Goal: Task Accomplishment & Management: Complete application form

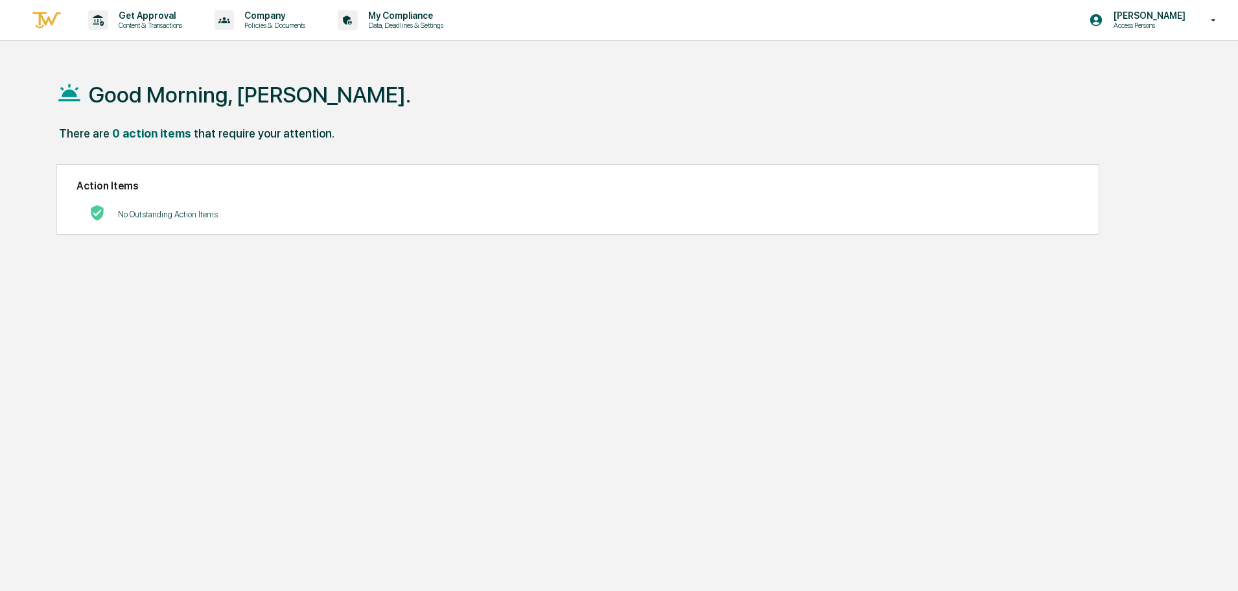
click at [50, 20] on img at bounding box center [46, 20] width 31 height 21
click at [146, 32] on div "Get Approval Content & Transactions" at bounding box center [139, 20] width 113 height 40
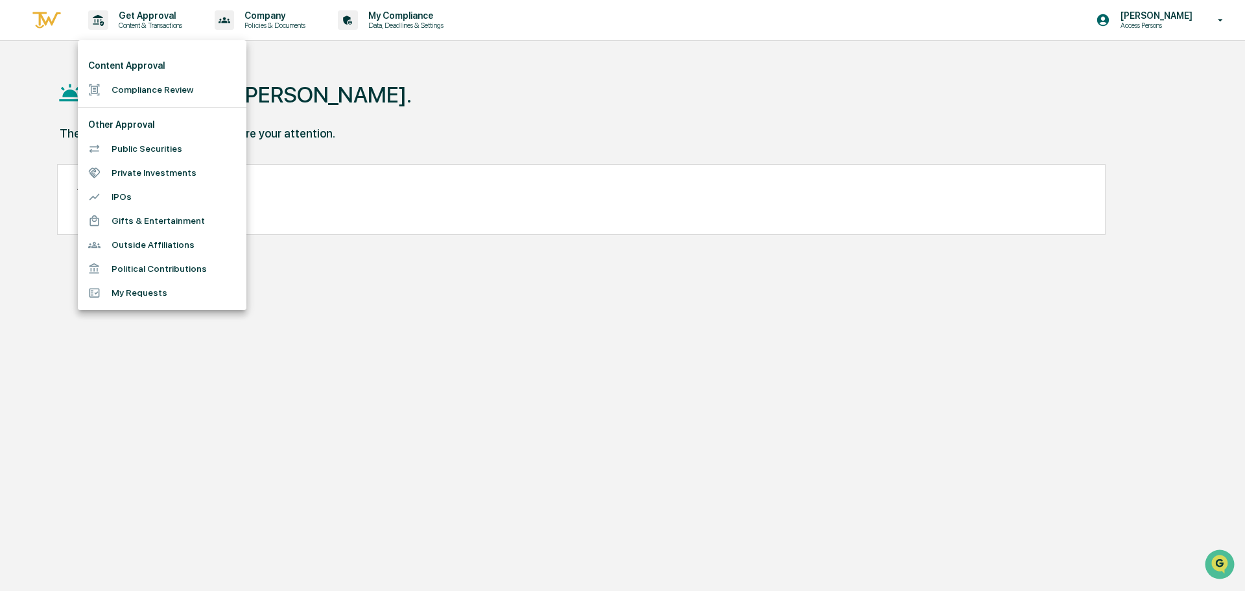
click at [132, 86] on li "Compliance Review" at bounding box center [162, 90] width 169 height 24
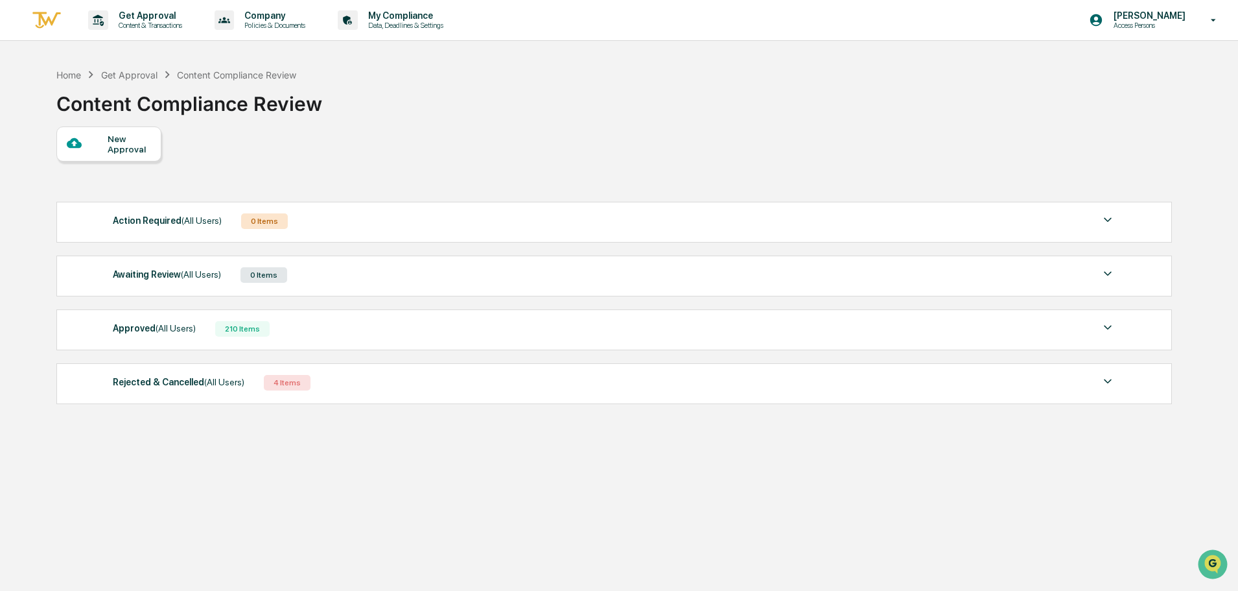
click at [141, 330] on div "Approved (All Users)" at bounding box center [154, 328] width 83 height 17
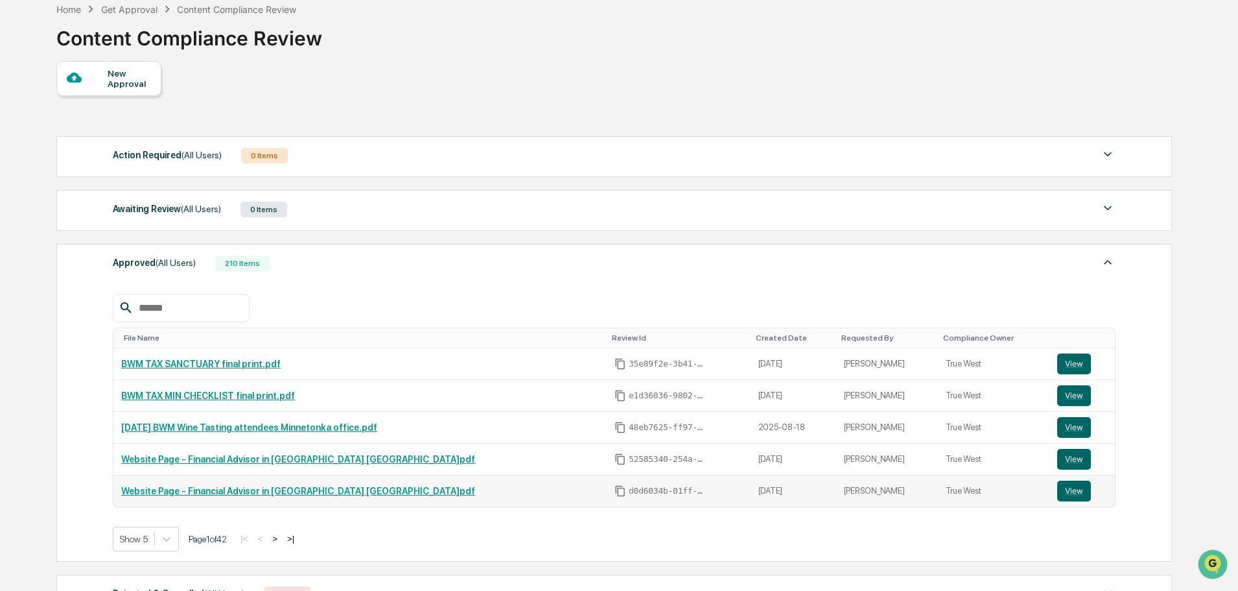
scroll to position [65, 0]
click at [1057, 394] on button "View" at bounding box center [1074, 396] width 34 height 21
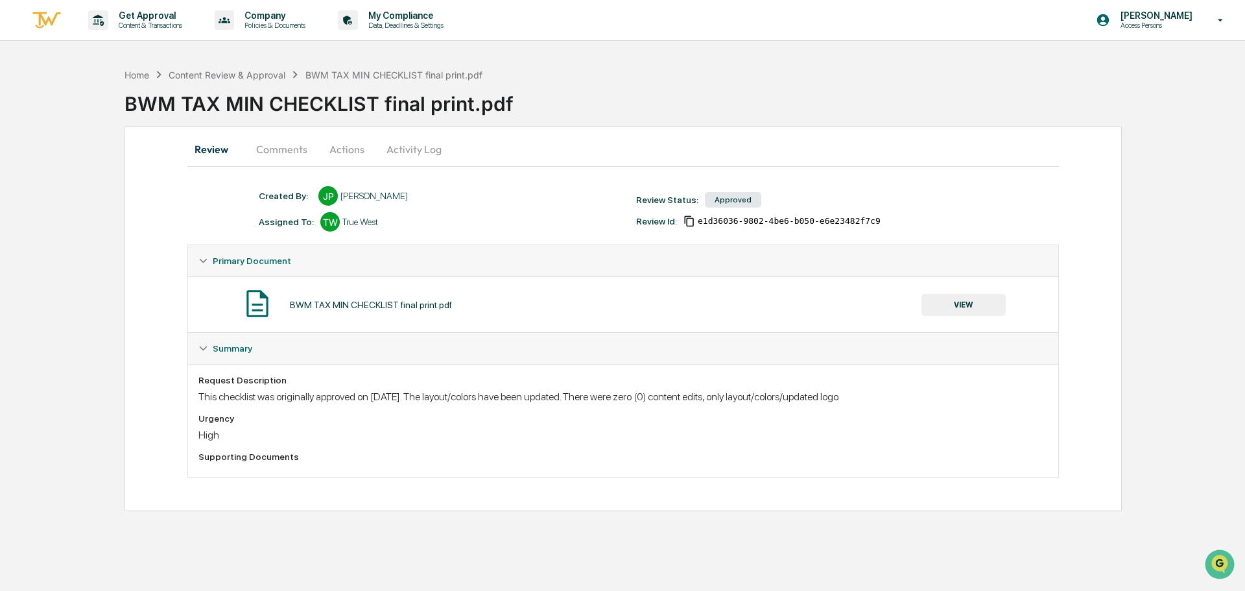
click at [977, 307] on button "VIEW" at bounding box center [963, 305] width 84 height 22
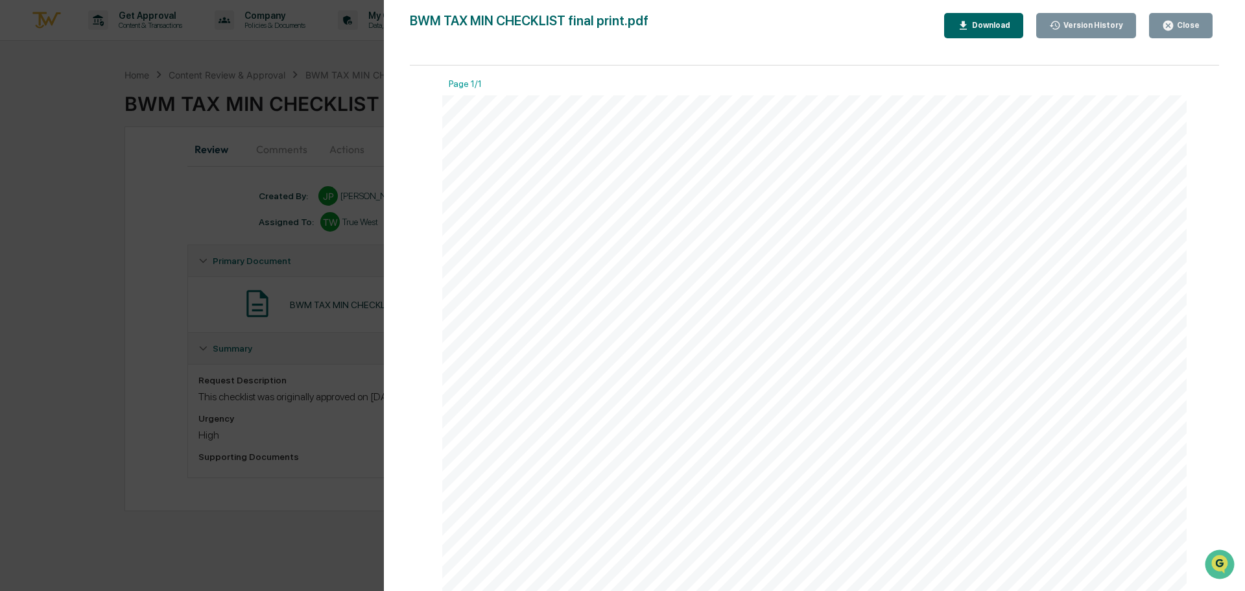
click at [1182, 23] on div "Close" at bounding box center [1186, 25] width 25 height 9
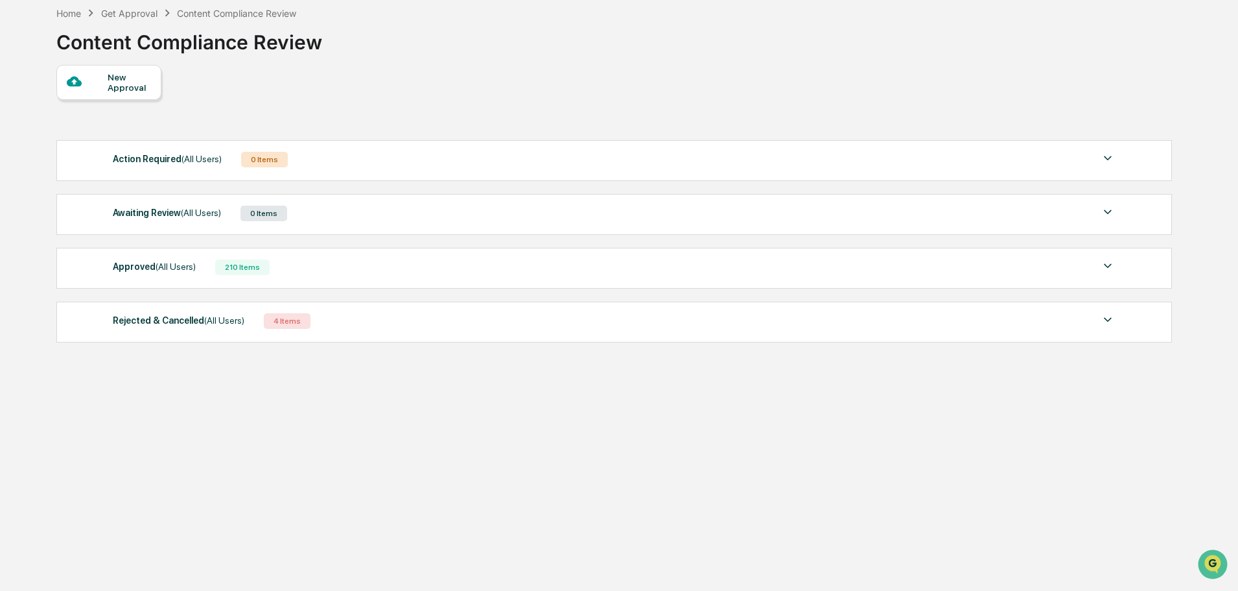
click at [156, 274] on div "Approved (All Users)" at bounding box center [154, 266] width 83 height 17
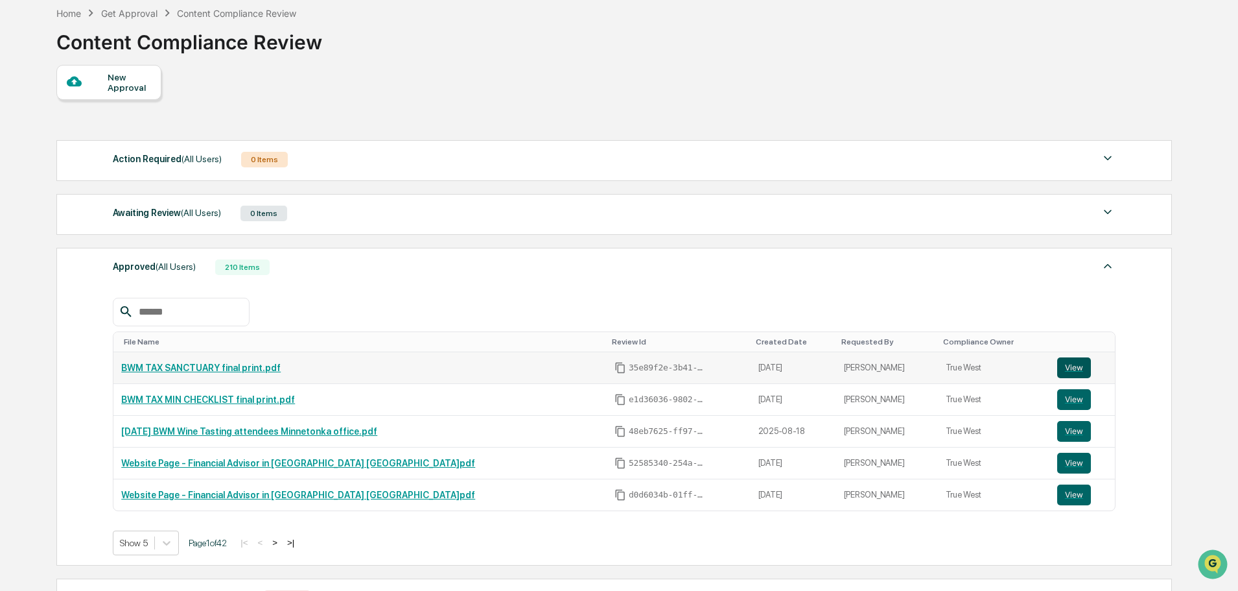
click at [1057, 367] on button "View" at bounding box center [1074, 367] width 34 height 21
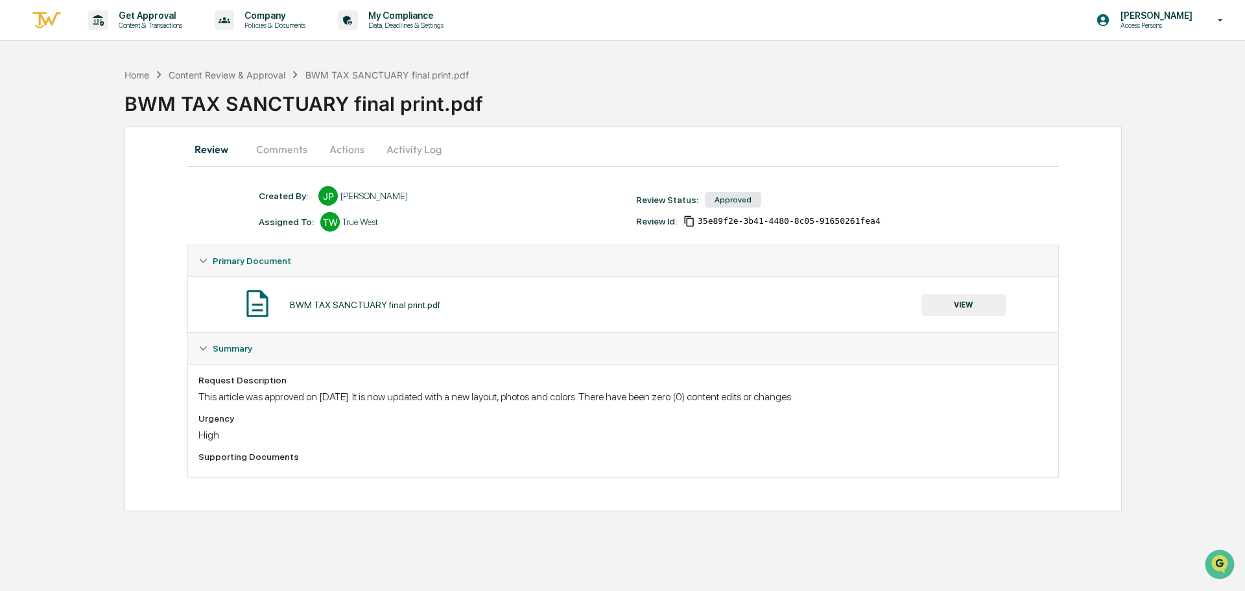
click at [981, 305] on button "VIEW" at bounding box center [963, 305] width 84 height 22
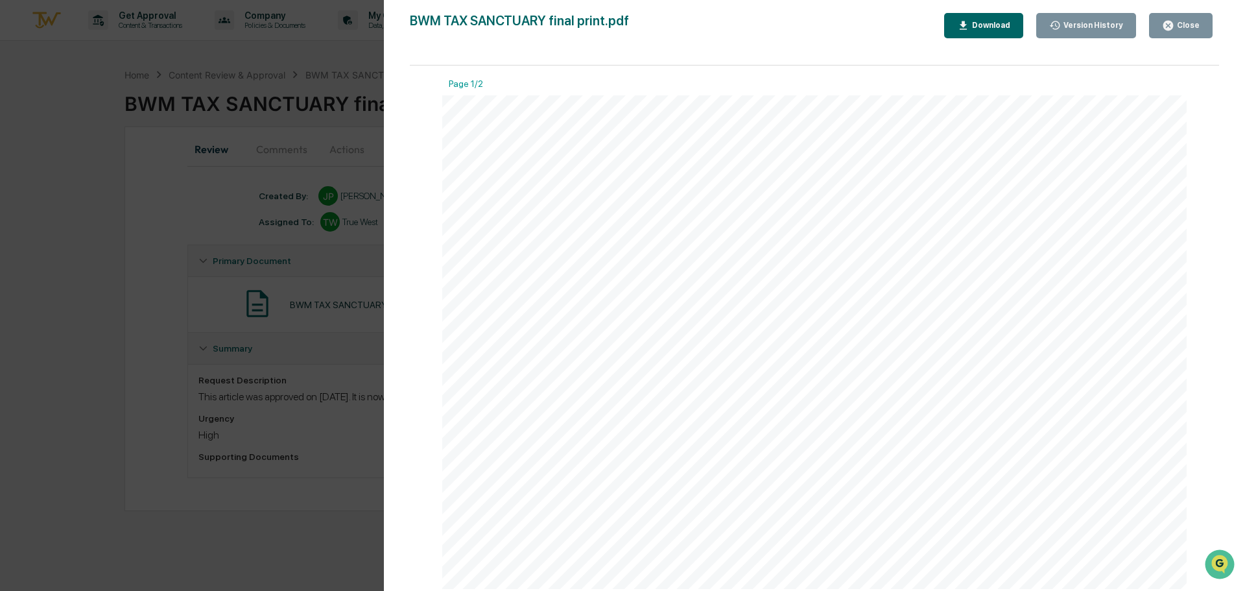
click at [1178, 28] on div "Close" at bounding box center [1186, 25] width 25 height 9
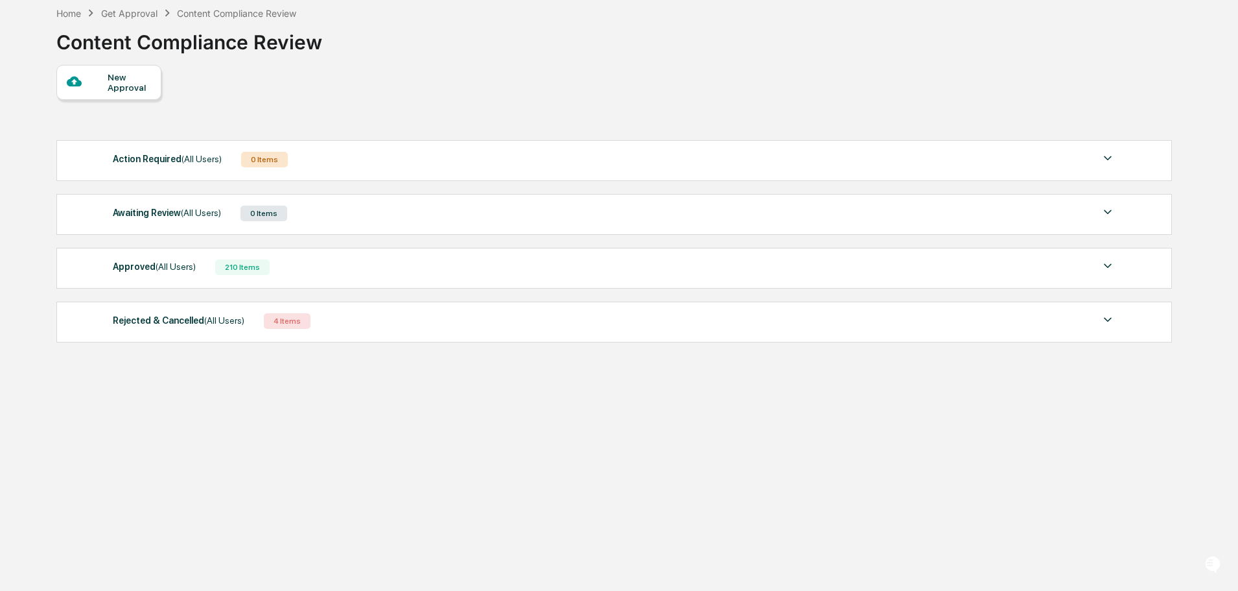
click at [156, 270] on span "(All Users)" at bounding box center [176, 266] width 40 height 10
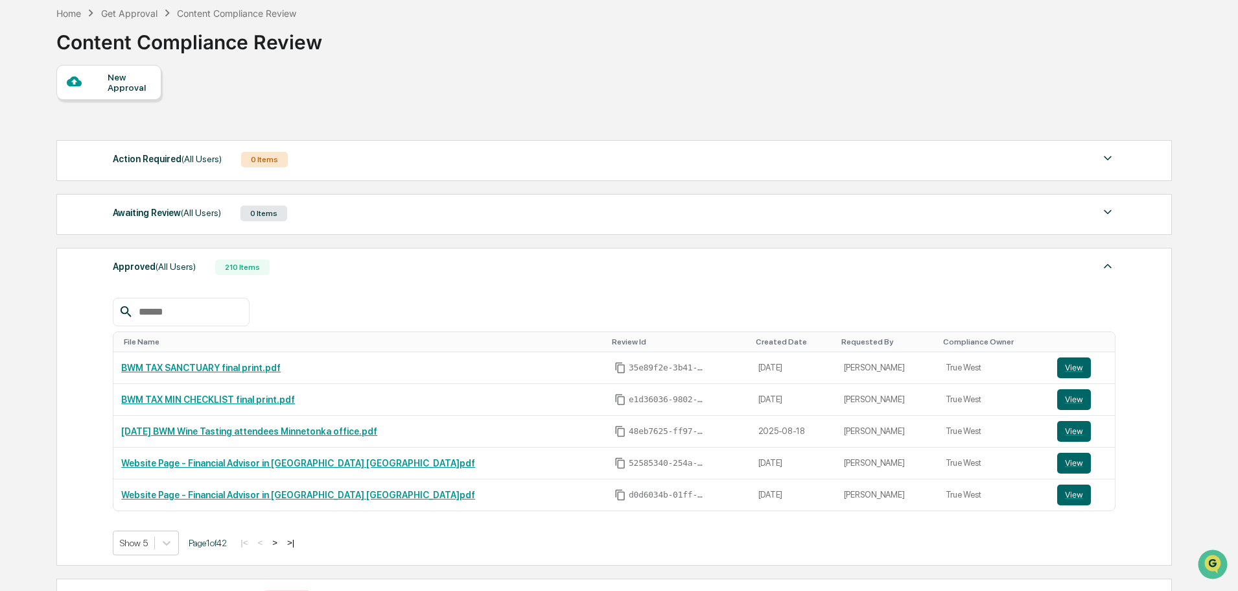
click at [281, 545] on button ">" at bounding box center [274, 542] width 13 height 11
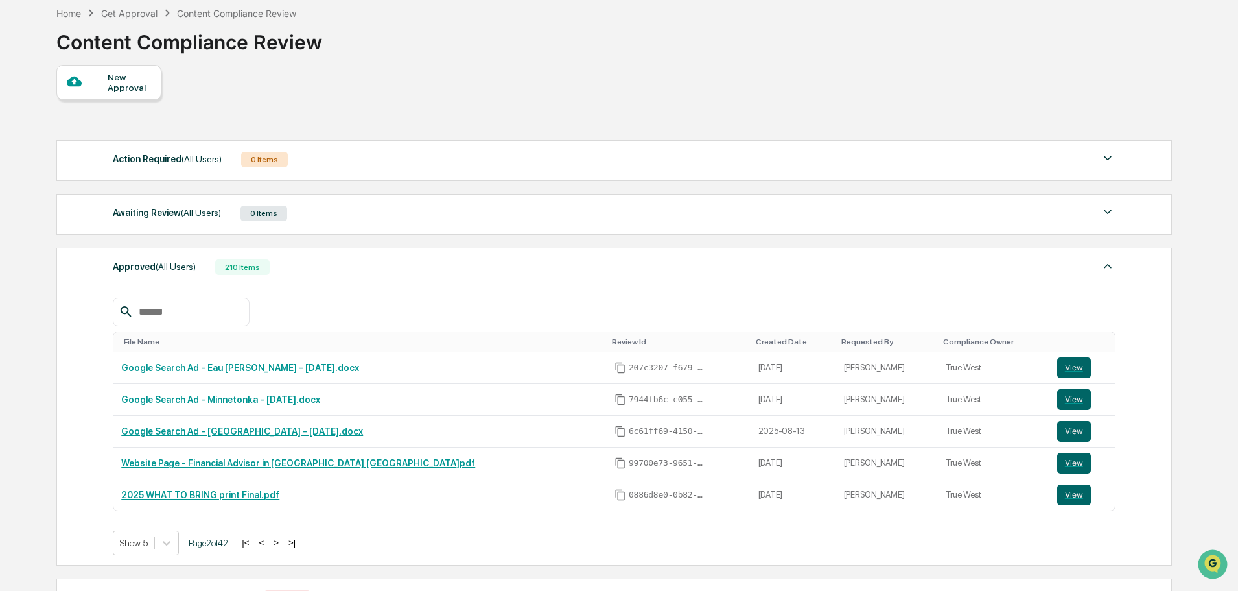
click at [282, 545] on button ">" at bounding box center [276, 542] width 13 height 11
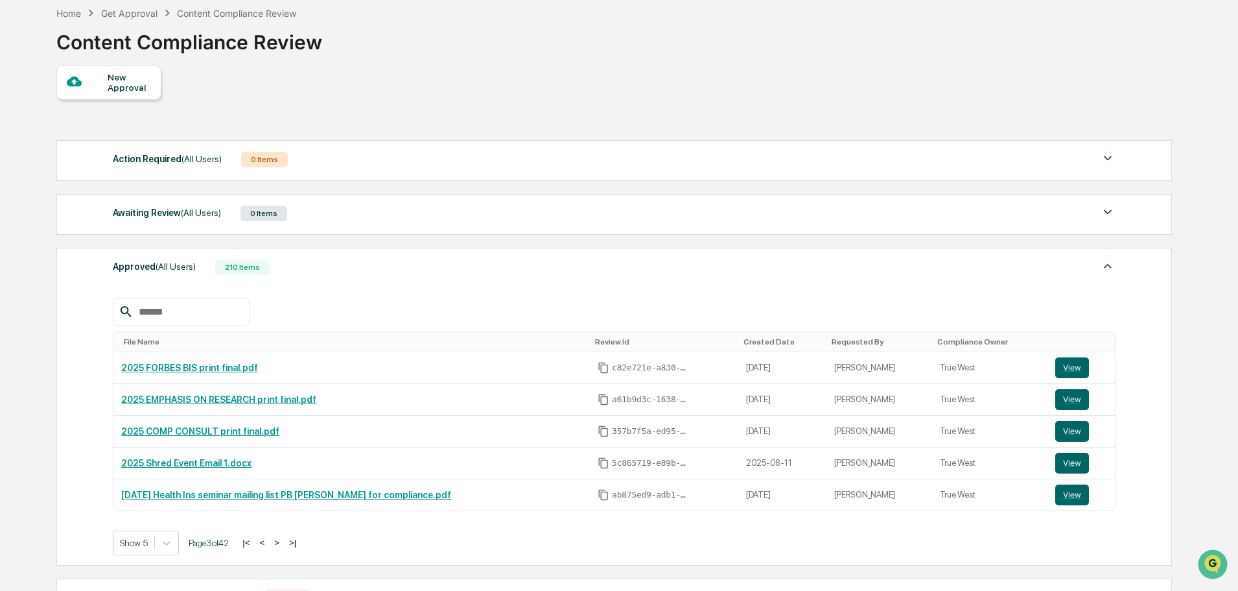
click at [268, 541] on button "<" at bounding box center [261, 542] width 13 height 11
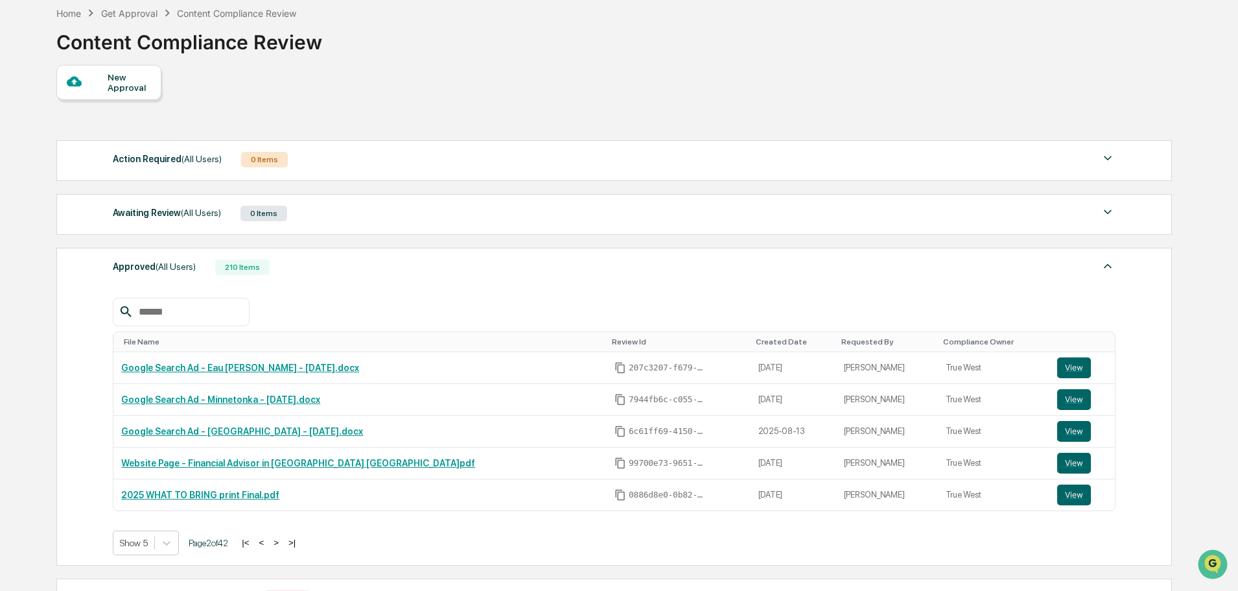
click at [268, 541] on button "<" at bounding box center [261, 542] width 13 height 11
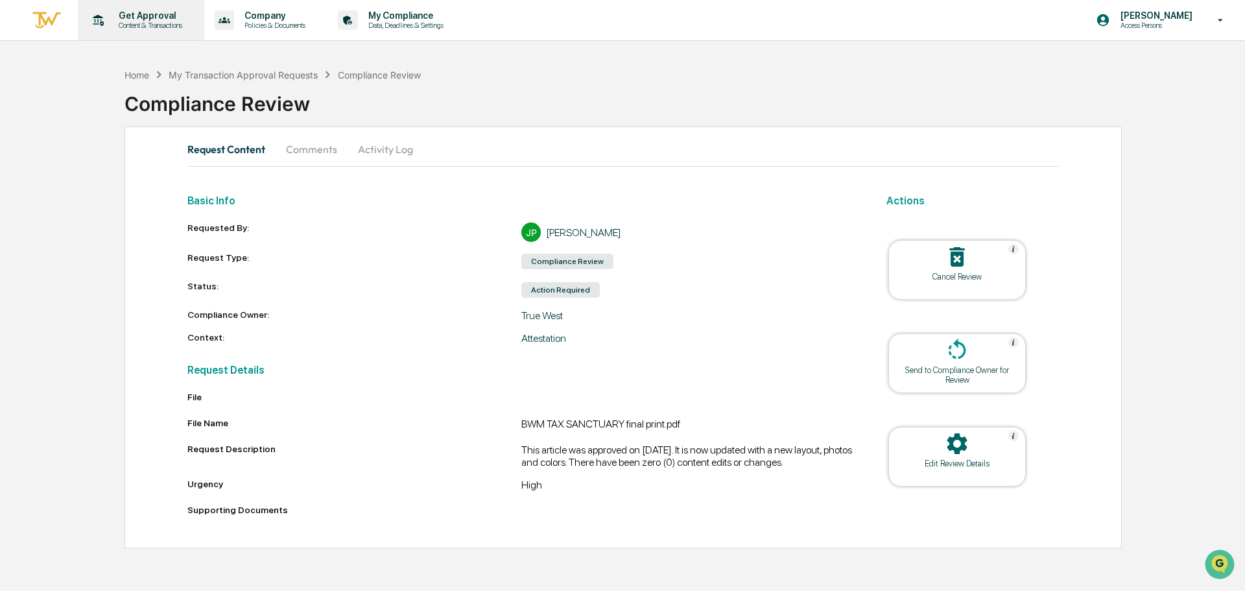
click at [123, 19] on p "Get Approval" at bounding box center [148, 15] width 80 height 10
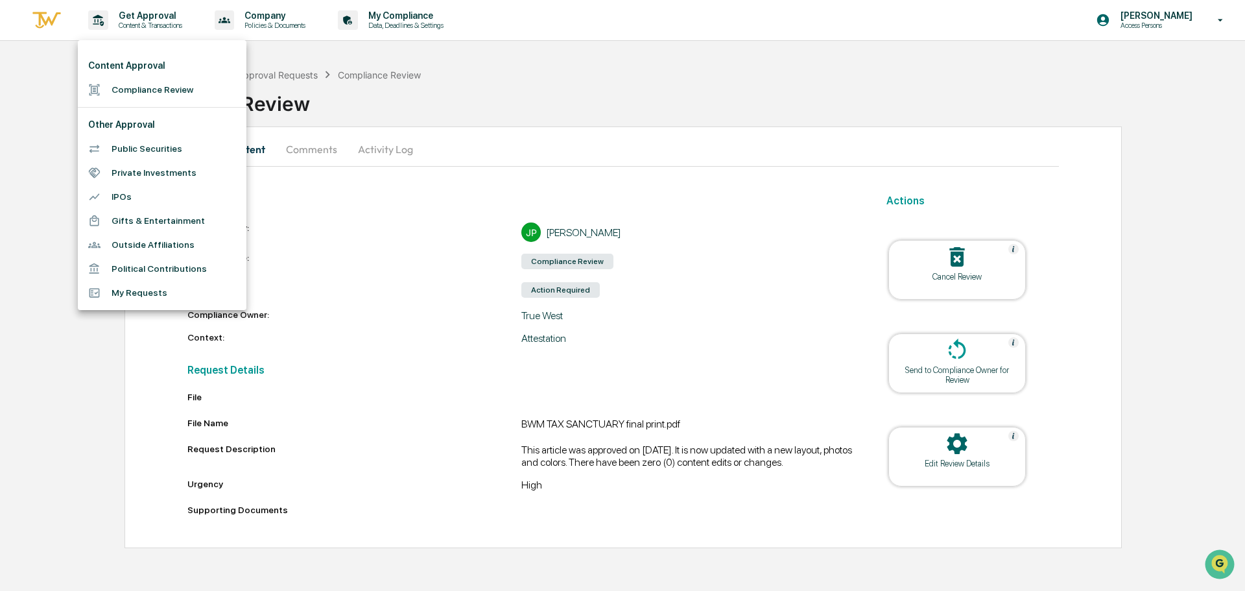
click at [121, 92] on li "Compliance Review" at bounding box center [162, 90] width 169 height 24
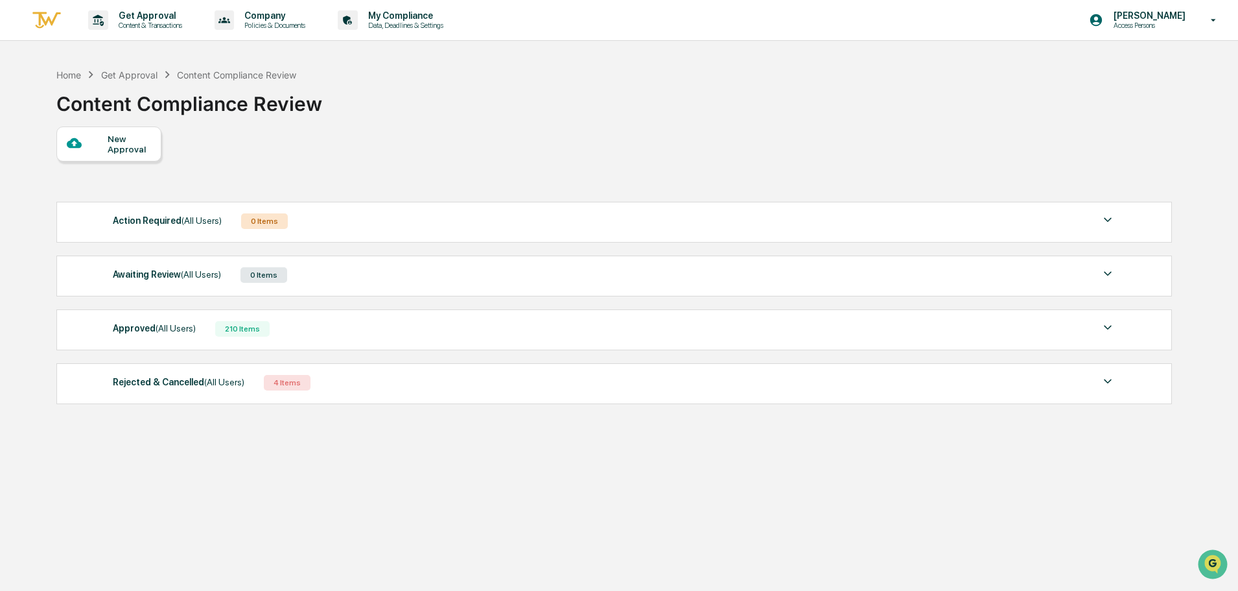
click at [400, 278] on div "Awaiting Review (All Users) 0 Items" at bounding box center [614, 275] width 1003 height 18
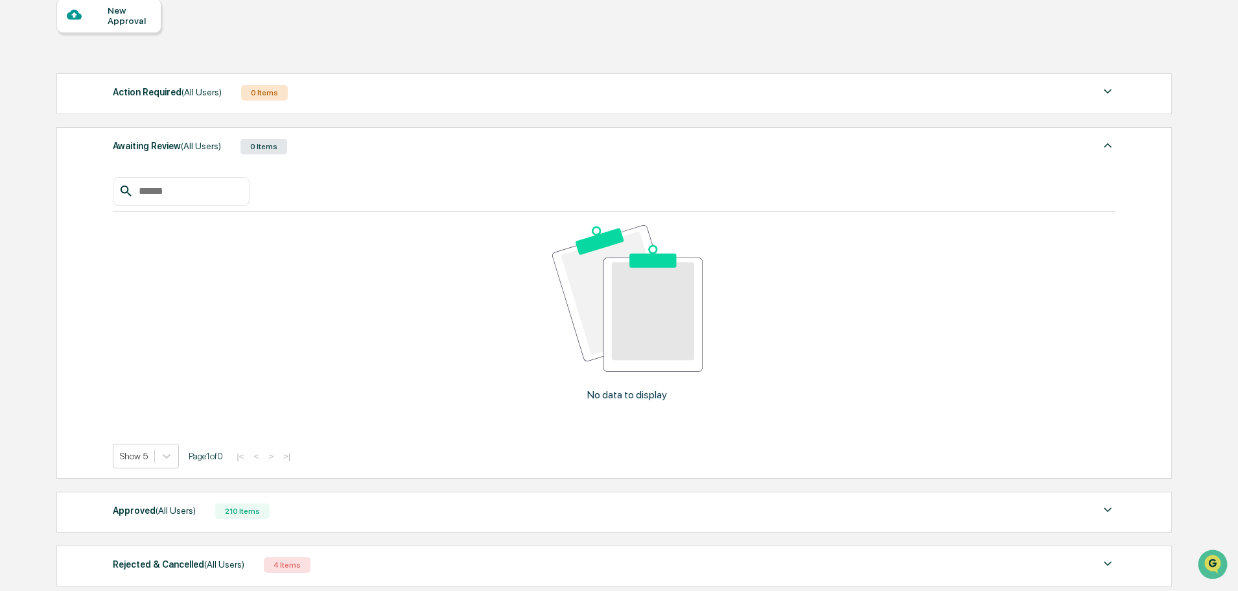
scroll to position [130, 0]
click at [1099, 141] on div "Awaiting Review (All Users) 0 Items" at bounding box center [614, 145] width 1003 height 18
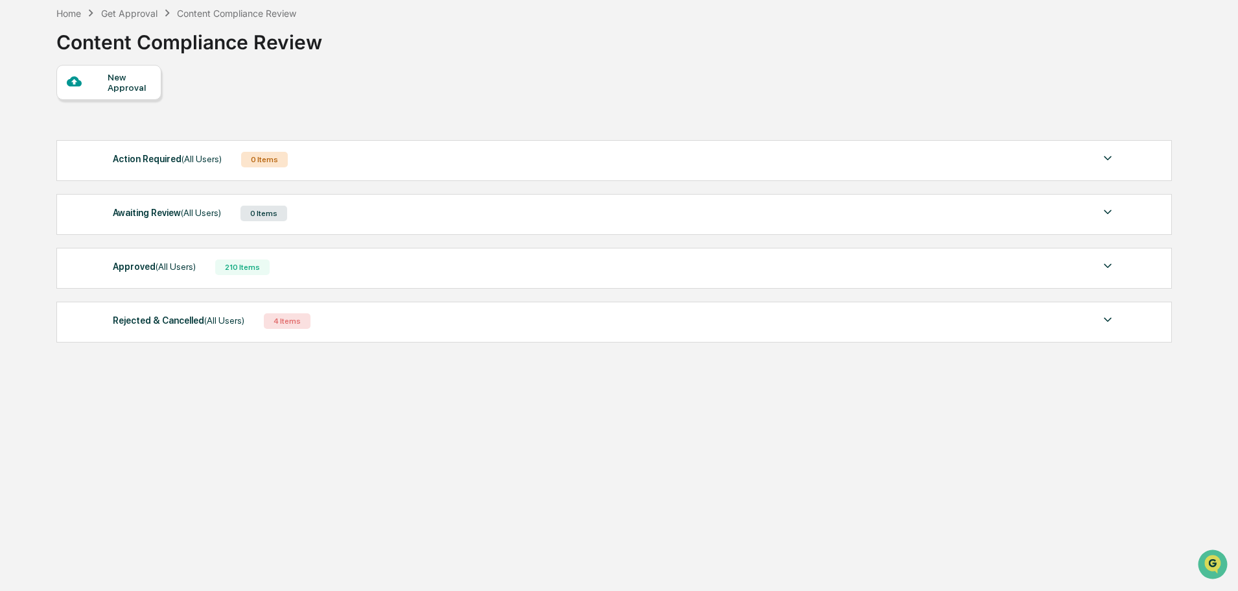
click at [175, 261] on span "(All Users)" at bounding box center [176, 266] width 40 height 10
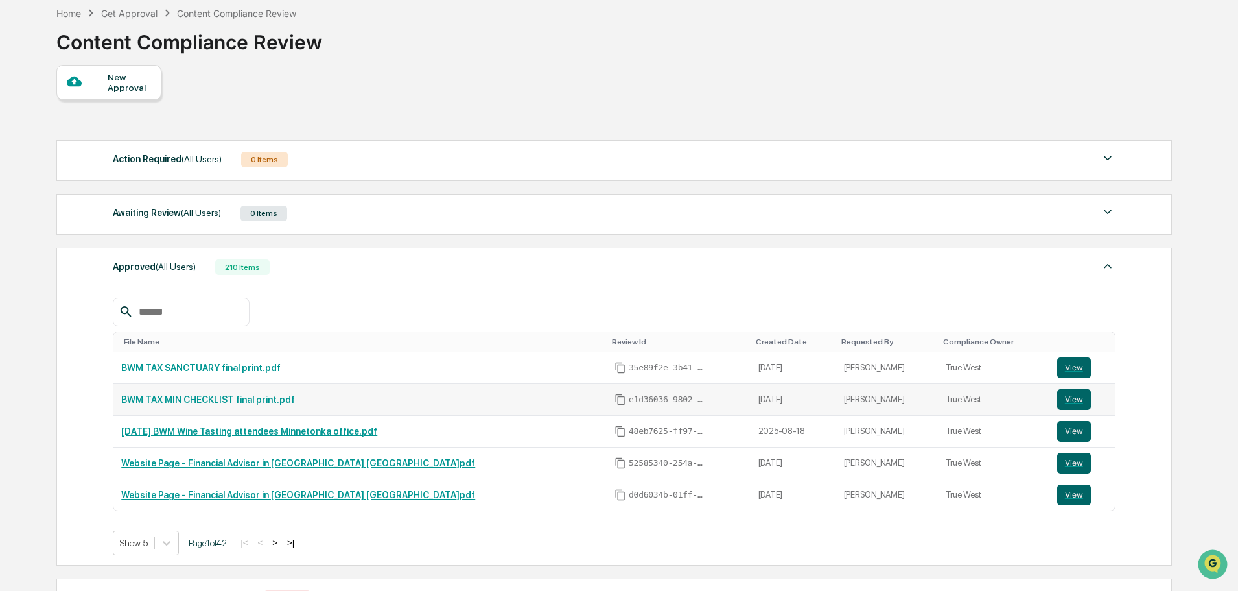
scroll to position [130, 0]
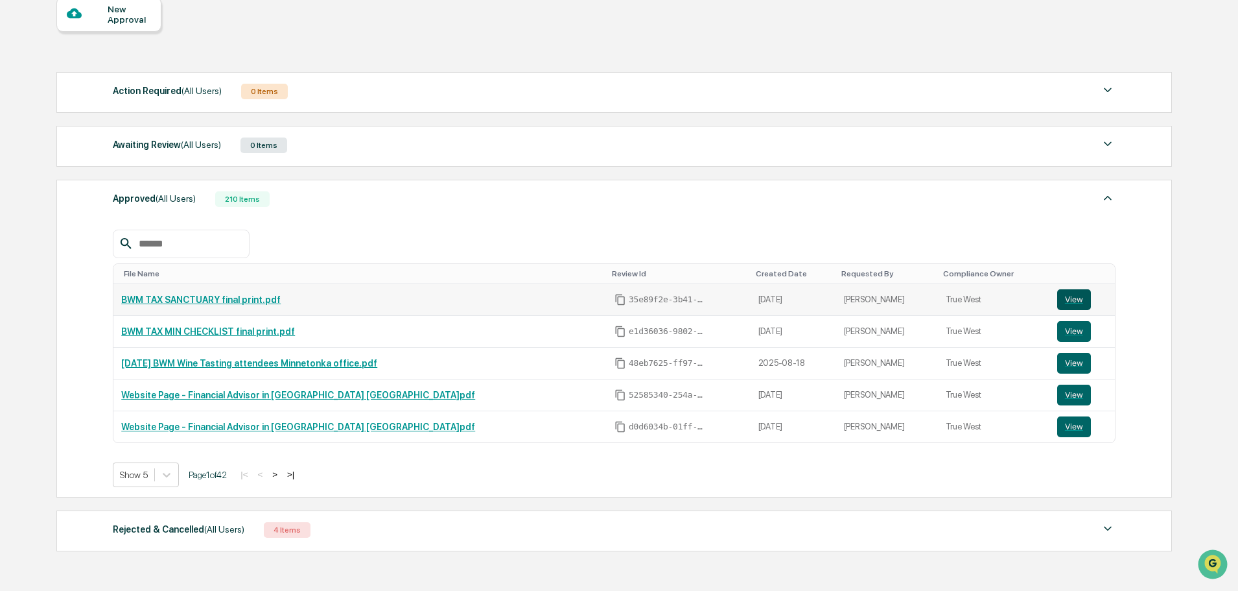
click at [1065, 297] on button "View" at bounding box center [1074, 299] width 34 height 21
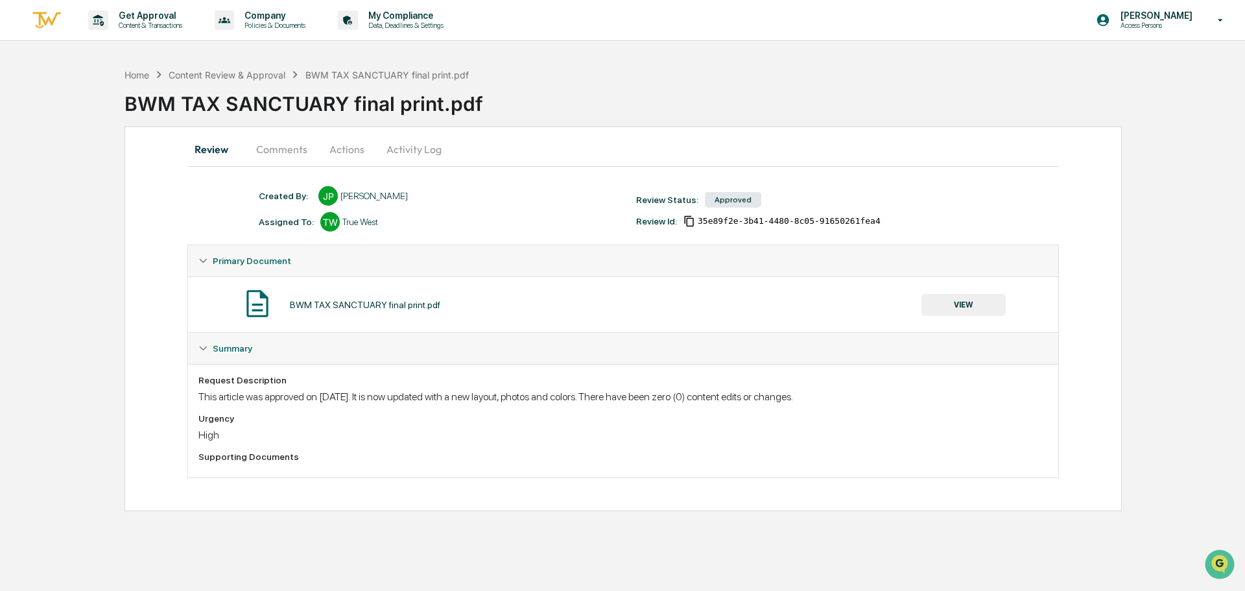
click at [281, 150] on button "Comments" at bounding box center [282, 149] width 72 height 31
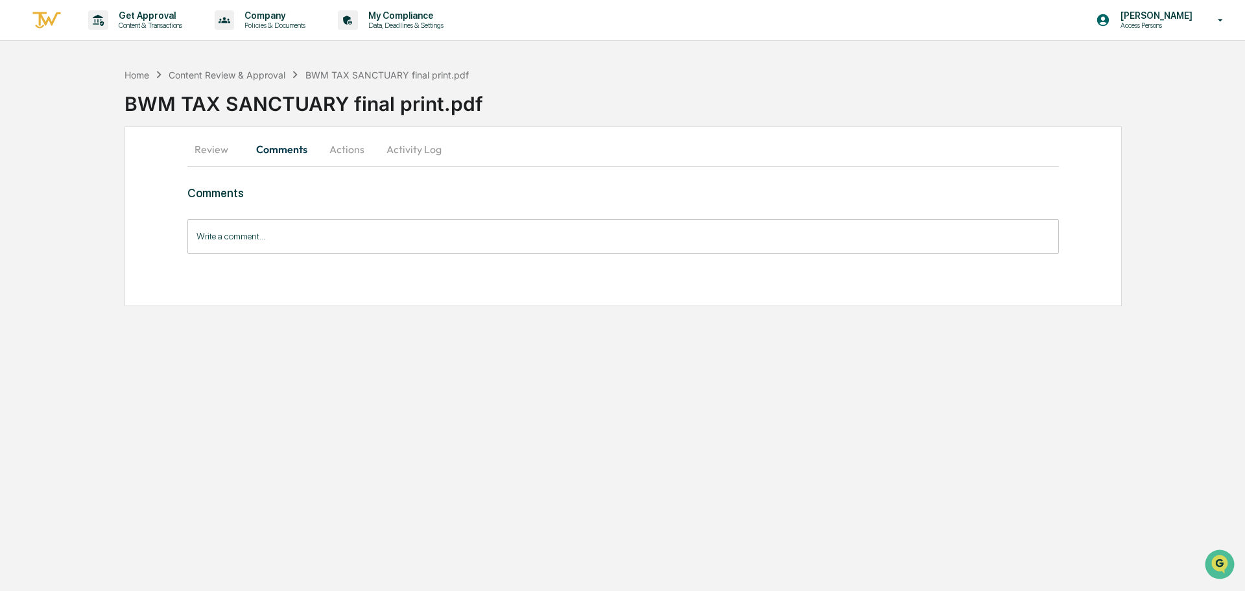
click at [213, 148] on button "Review" at bounding box center [216, 149] width 58 height 31
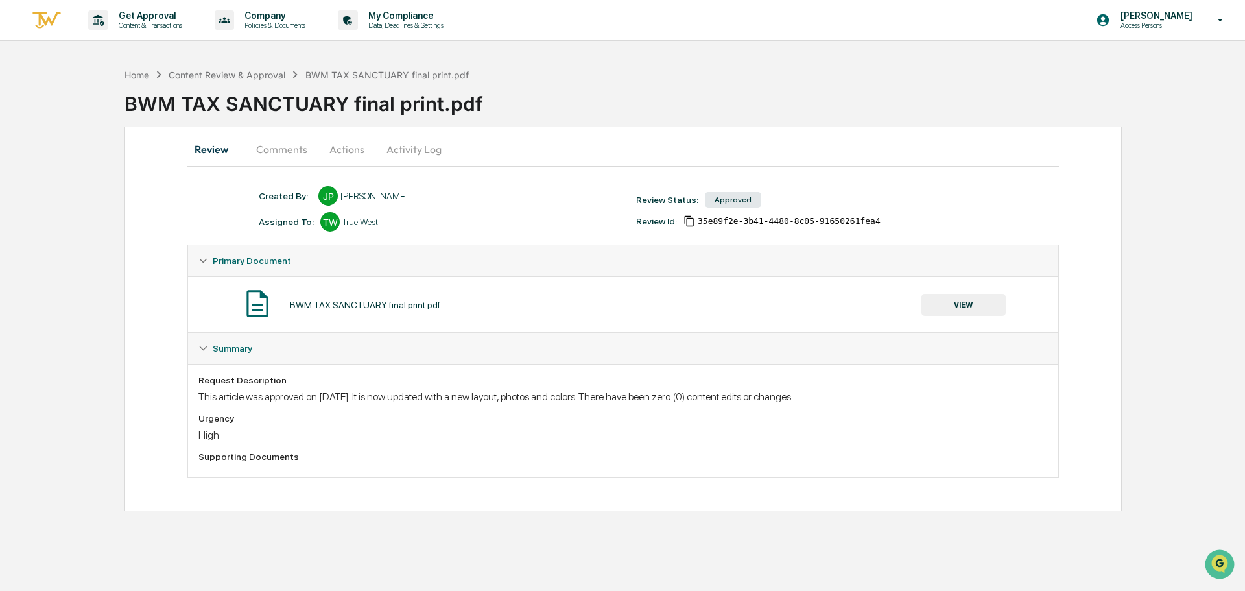
click at [62, 16] on link at bounding box center [54, 20] width 47 height 40
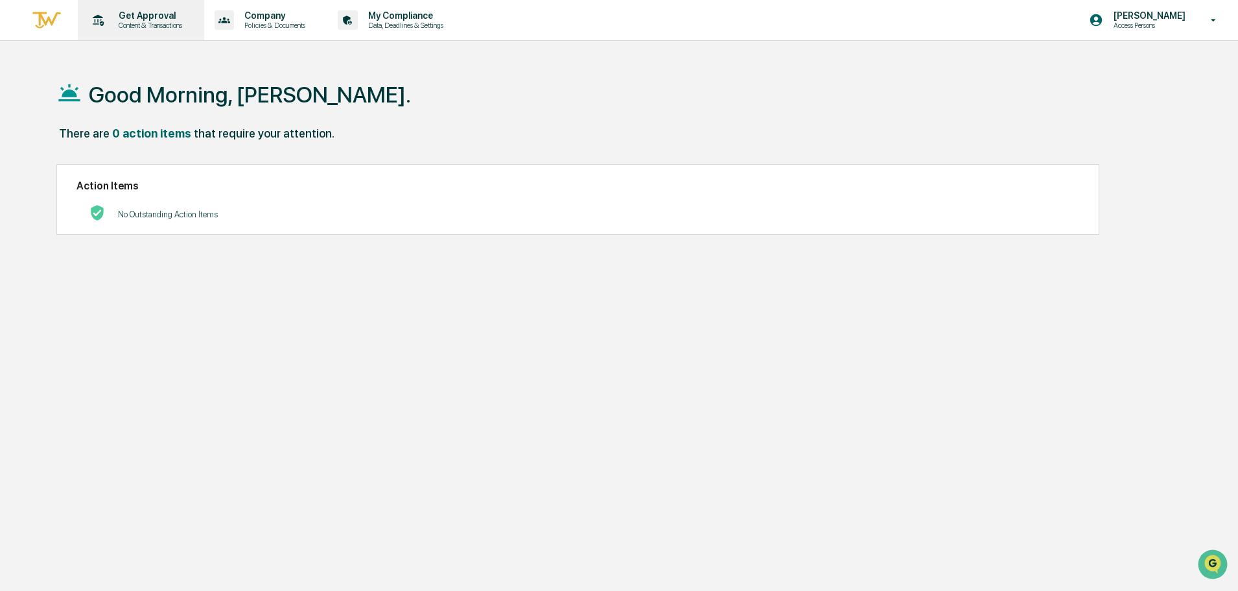
click at [135, 12] on p "Get Approval" at bounding box center [148, 15] width 80 height 10
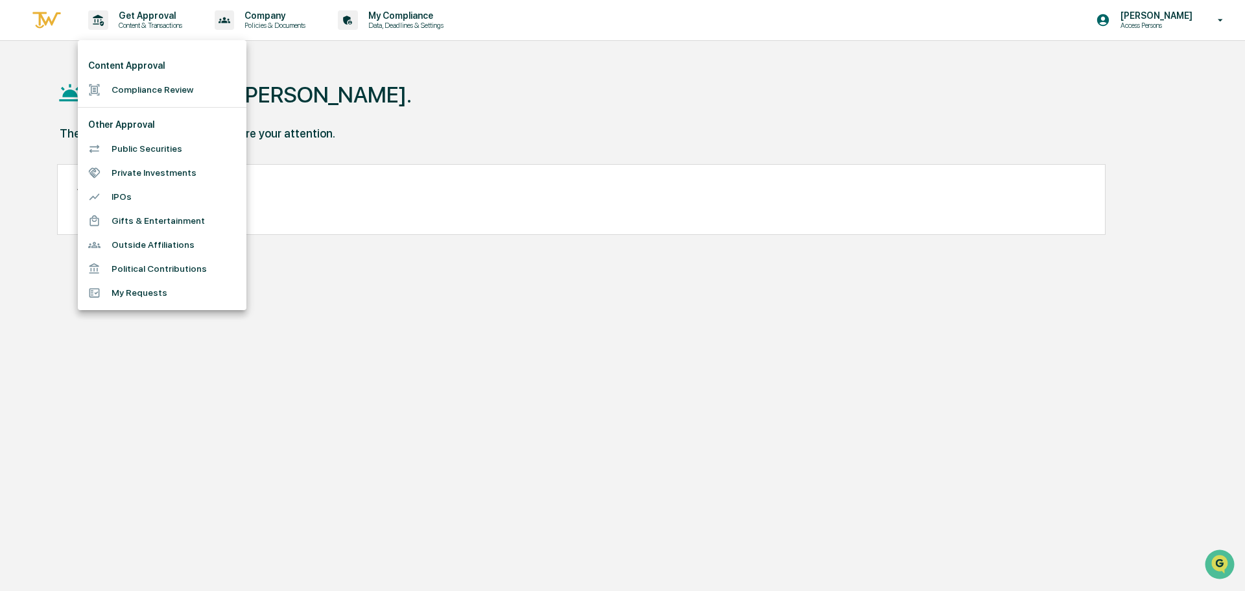
click at [143, 82] on li "Compliance Review" at bounding box center [162, 90] width 169 height 24
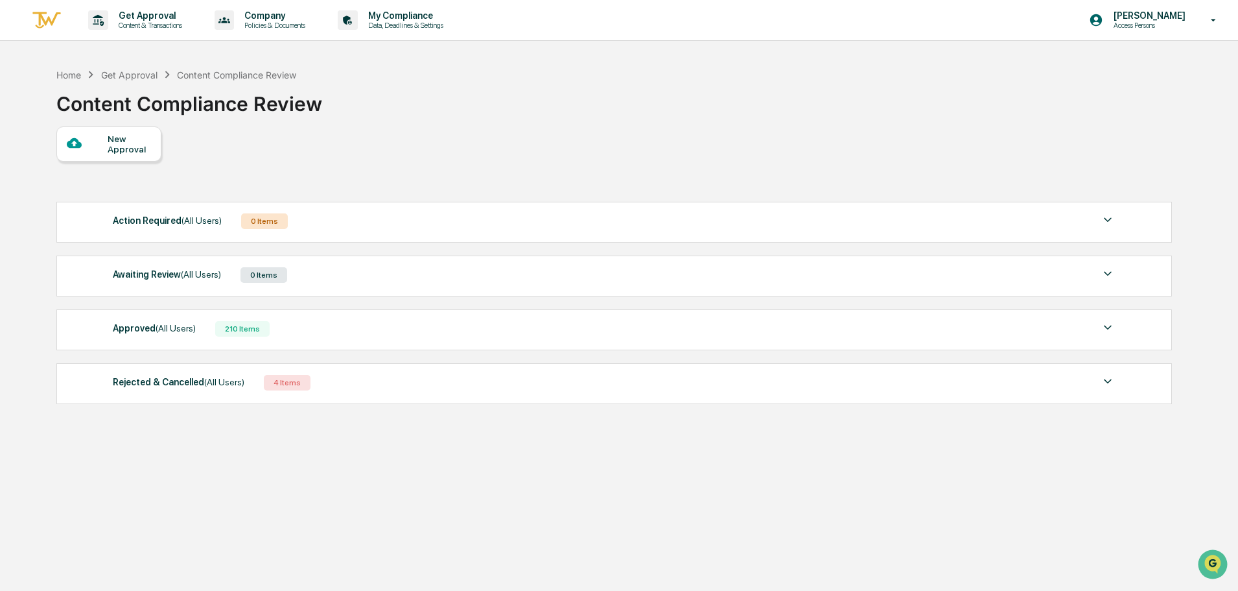
click at [121, 150] on div "New Approval" at bounding box center [129, 144] width 43 height 21
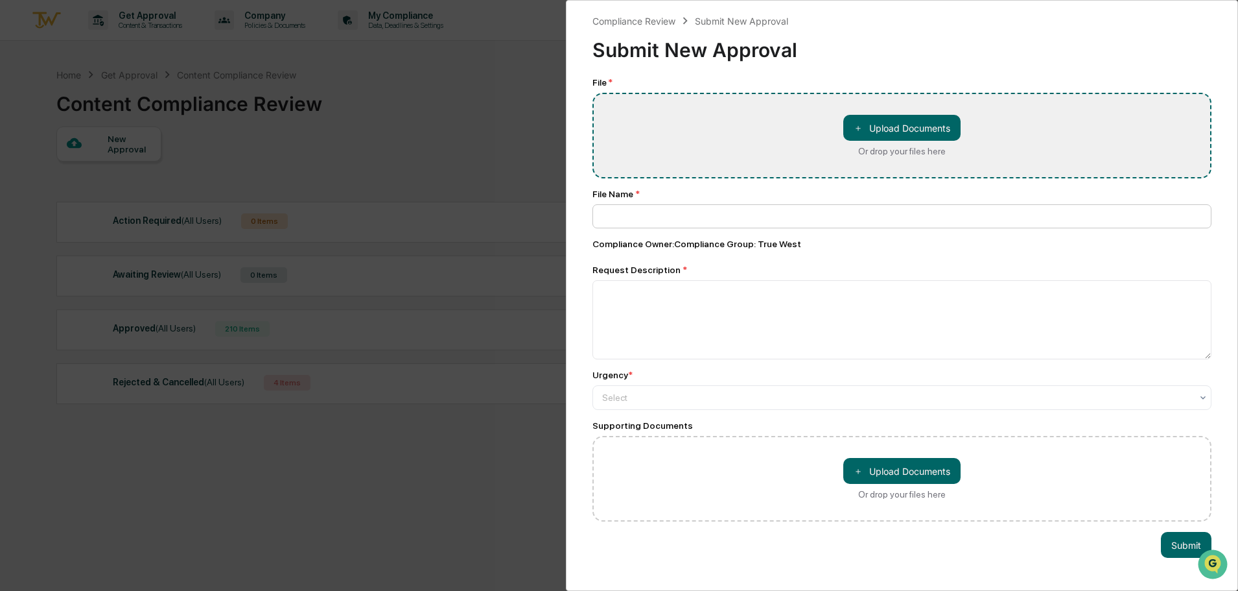
type input "**********"
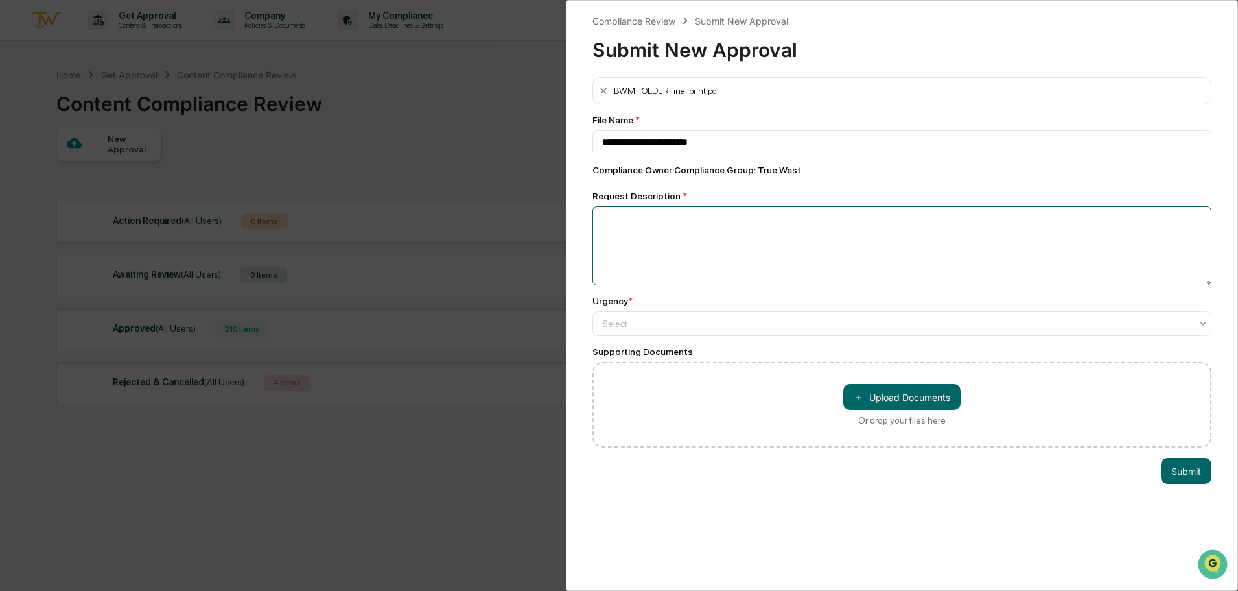
click at [681, 238] on textarea at bounding box center [901, 245] width 619 height 79
click at [745, 326] on div at bounding box center [896, 323] width 589 height 13
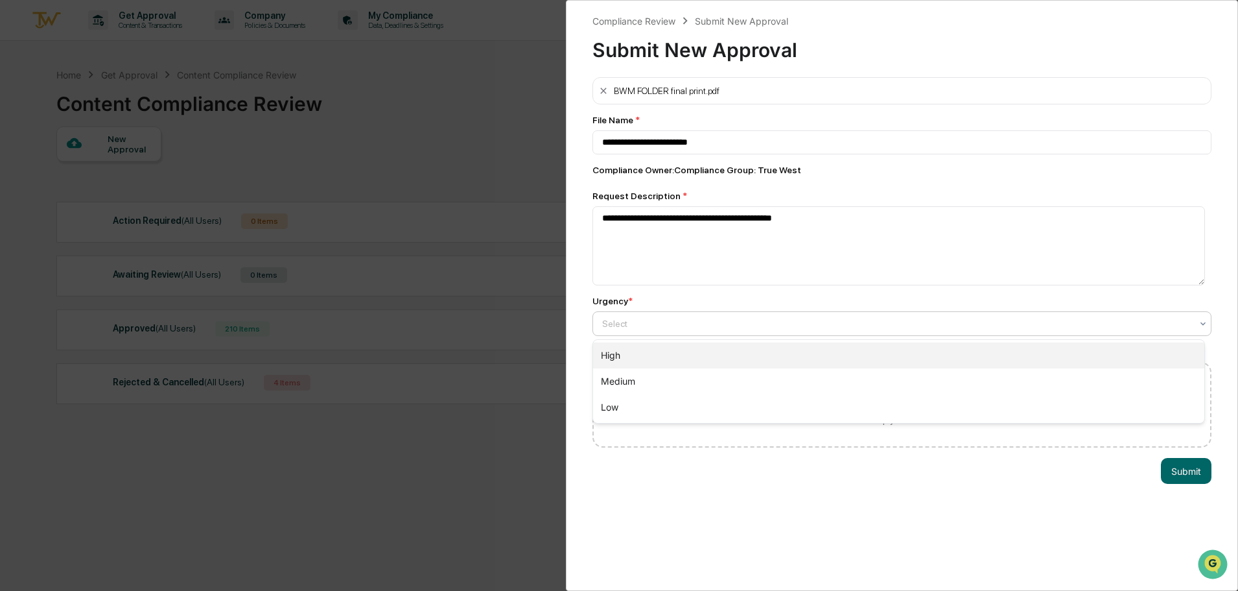
click at [686, 353] on div "High" at bounding box center [898, 355] width 611 height 26
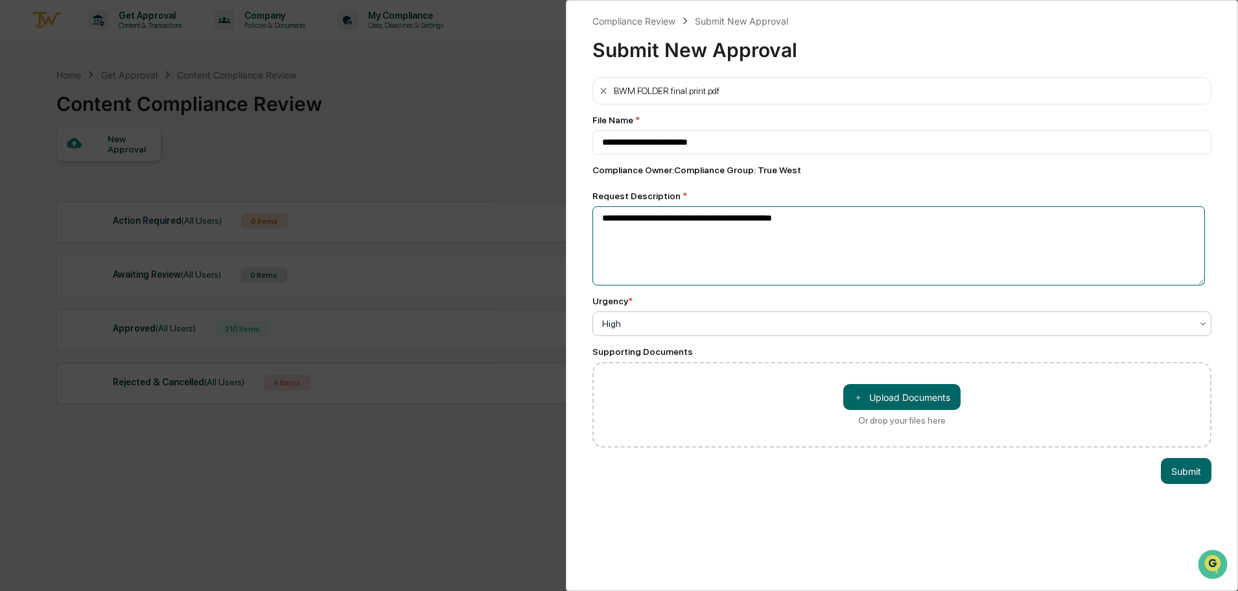
click at [826, 226] on textarea "**********" at bounding box center [898, 245] width 613 height 79
type textarea "**********"
click at [1196, 465] on button "Submit" at bounding box center [1186, 471] width 51 height 26
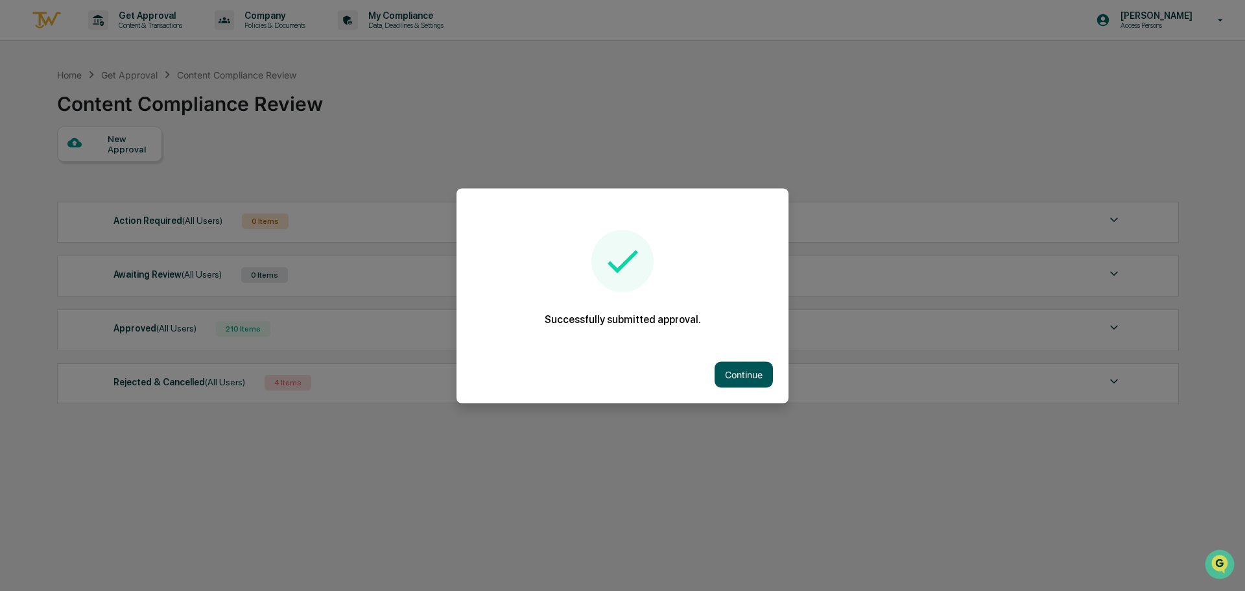
click at [731, 371] on button "Continue" at bounding box center [743, 374] width 58 height 26
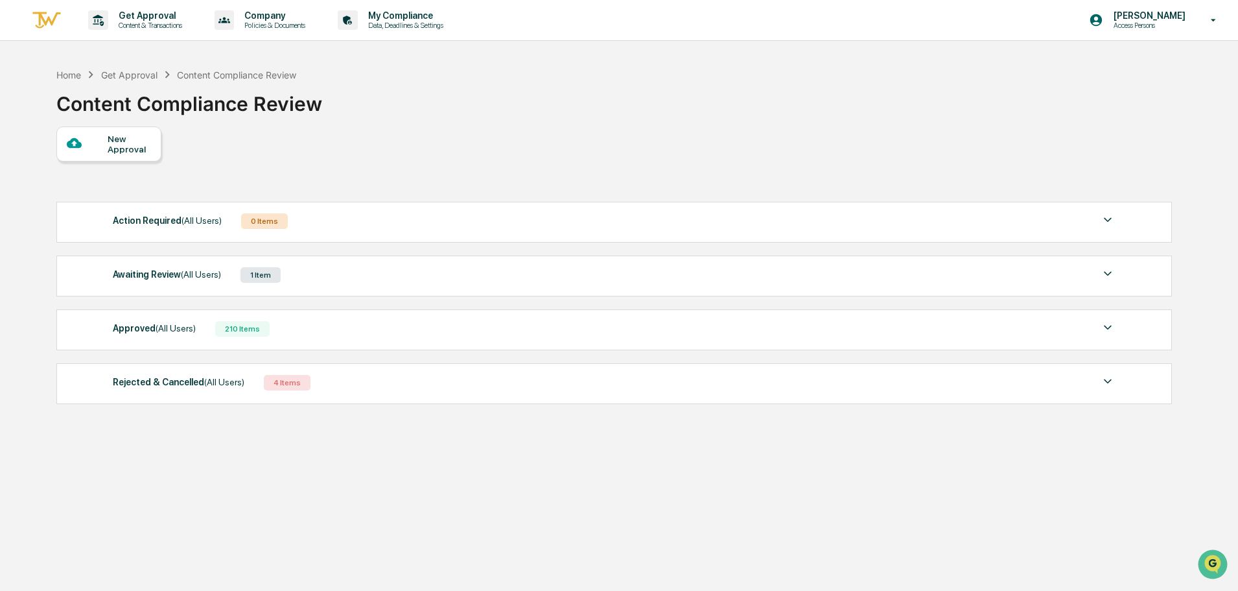
click at [134, 141] on div "New Approval" at bounding box center [129, 144] width 43 height 21
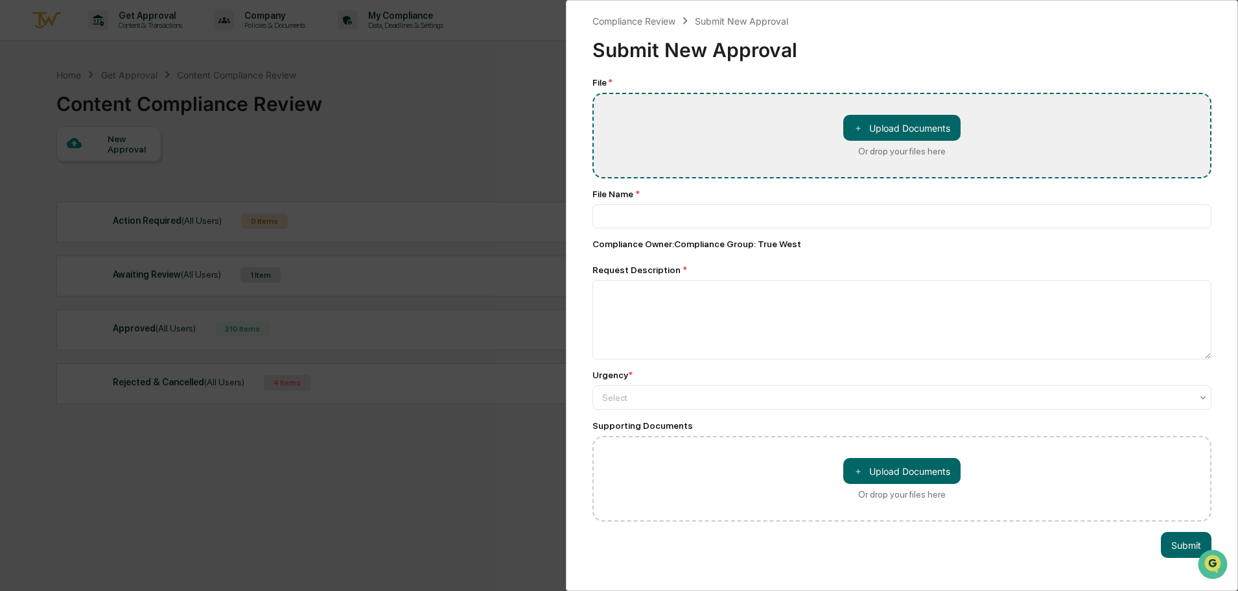
type input "**********"
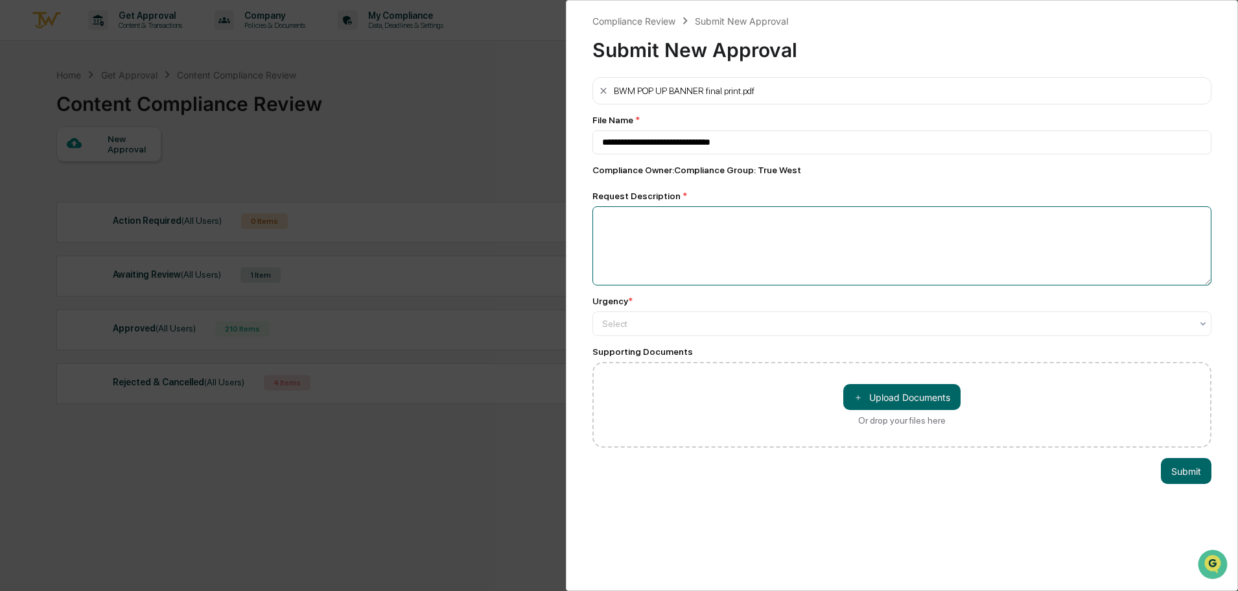
click at [683, 240] on textarea at bounding box center [901, 245] width 619 height 79
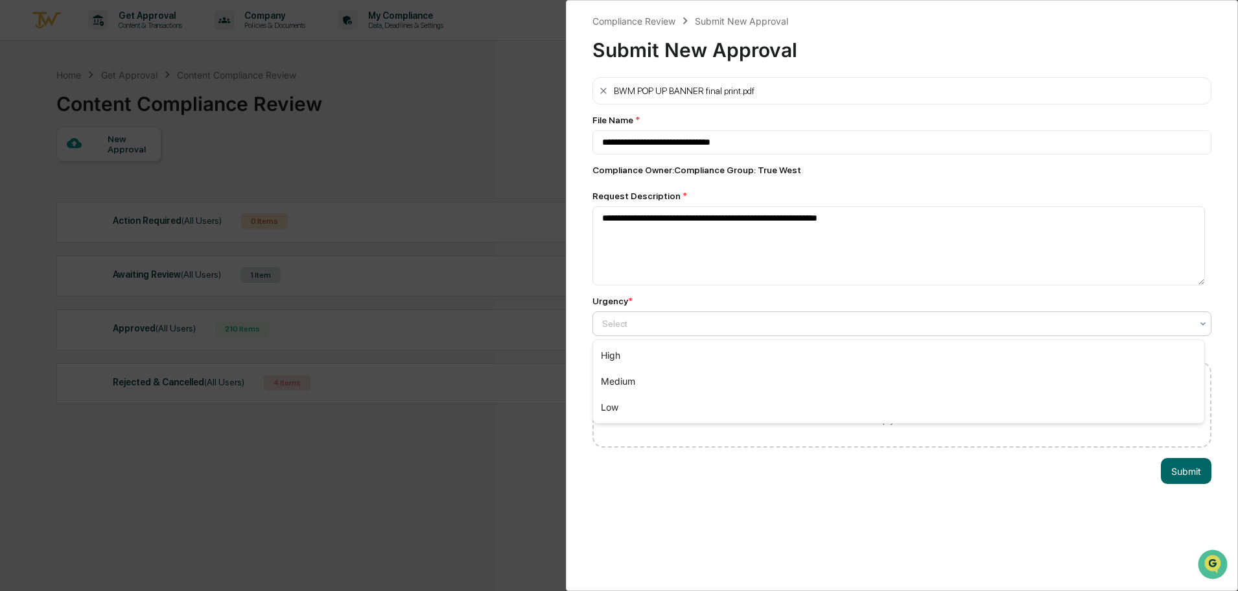
click at [622, 330] on div at bounding box center [896, 323] width 589 height 13
click at [620, 357] on div "High" at bounding box center [898, 355] width 611 height 26
click at [674, 221] on textarea "**********" at bounding box center [898, 245] width 613 height 79
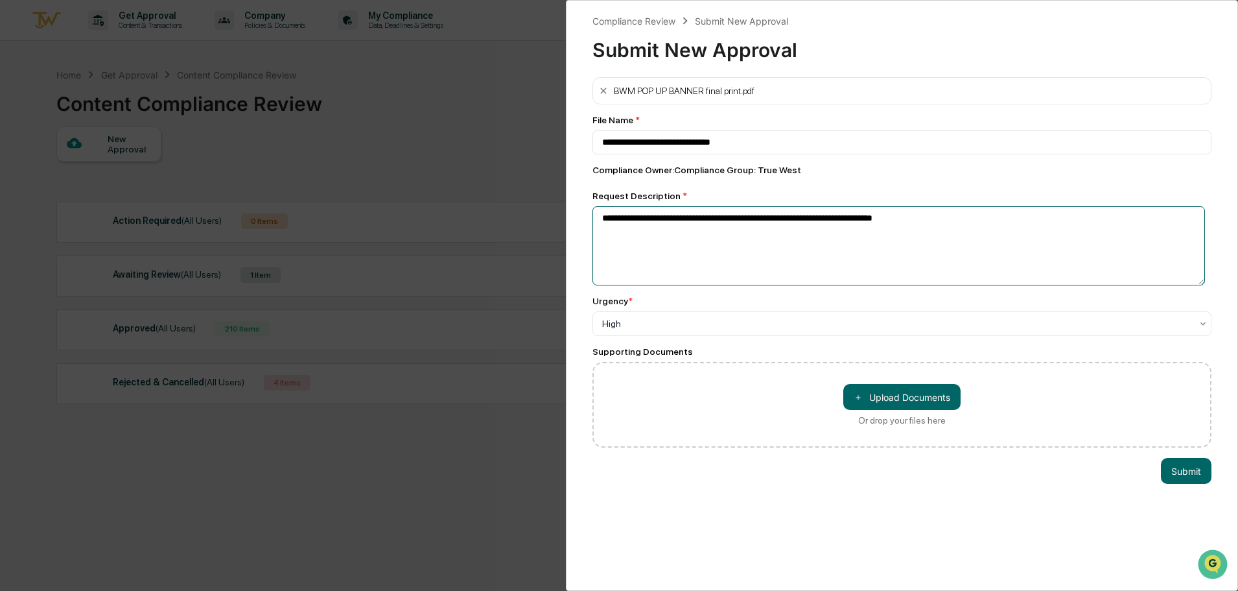
click at [992, 222] on textarea "**********" at bounding box center [898, 245] width 613 height 79
type textarea "**********"
click at [1188, 471] on button "Submit" at bounding box center [1186, 471] width 51 height 26
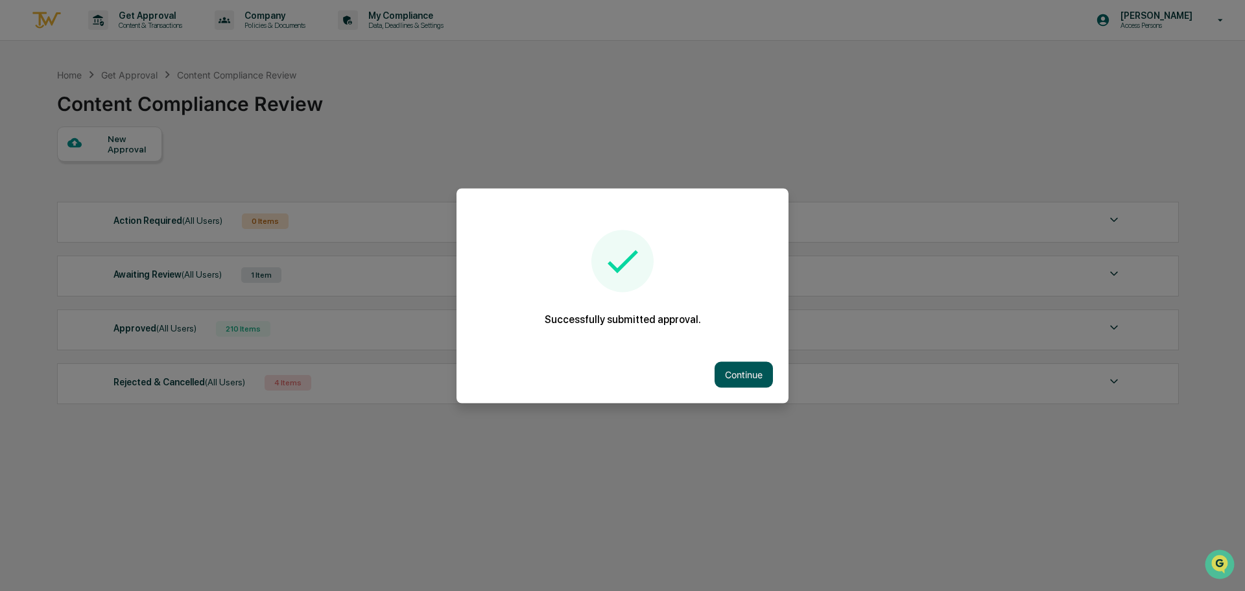
click at [735, 375] on button "Continue" at bounding box center [743, 374] width 58 height 26
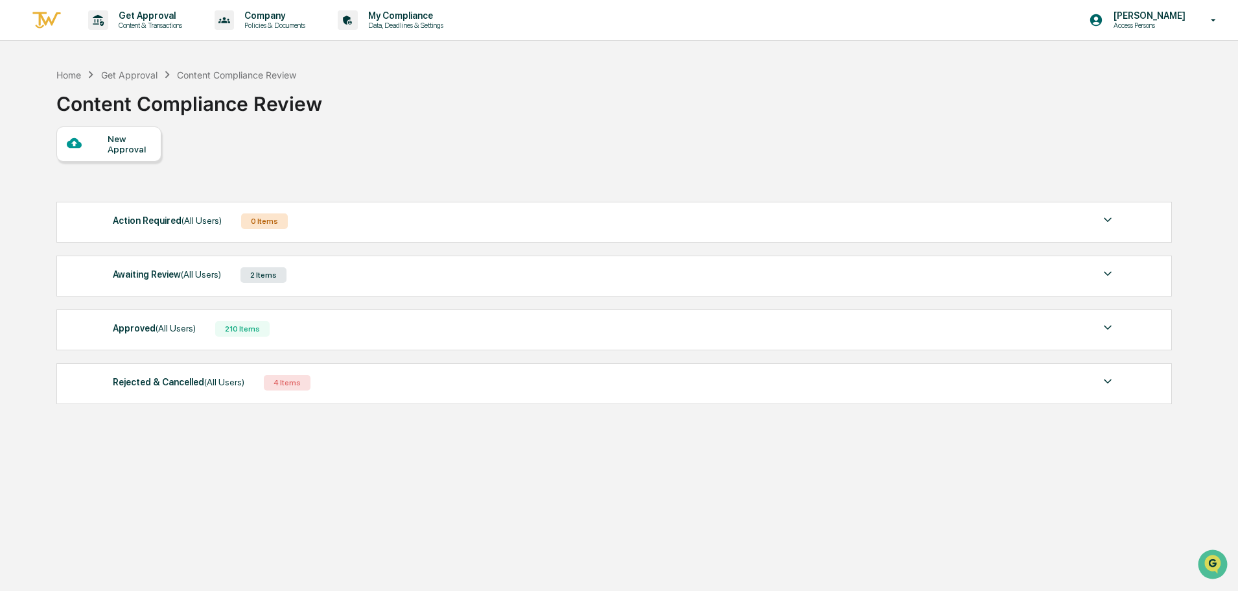
click at [126, 146] on div "New Approval" at bounding box center [129, 144] width 43 height 21
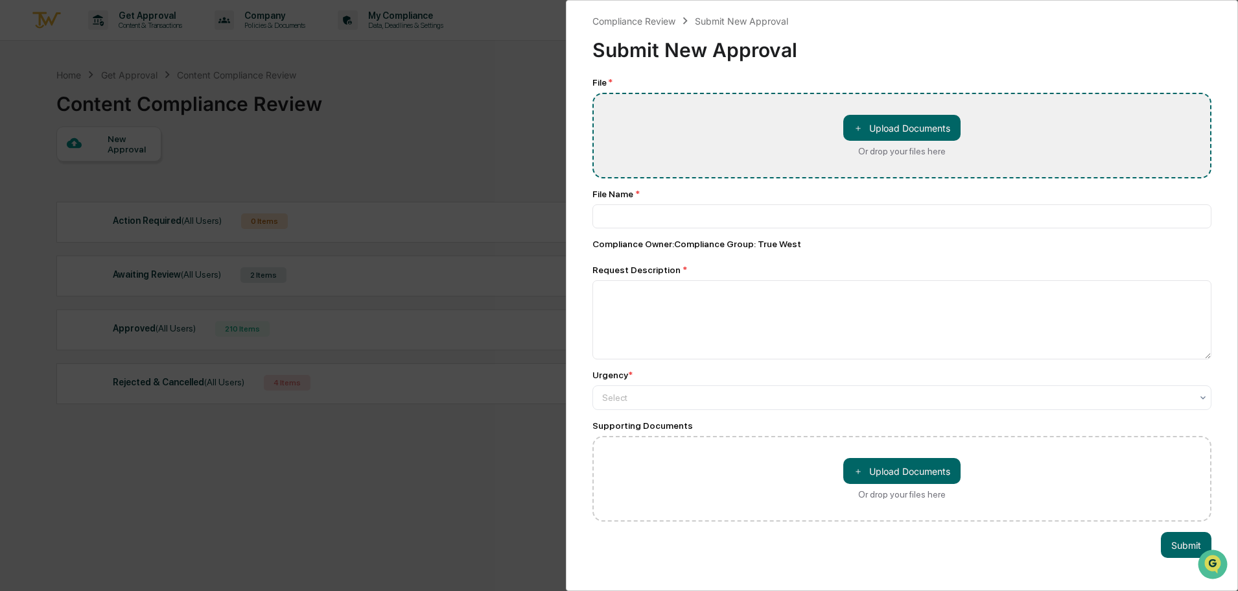
type input "**********"
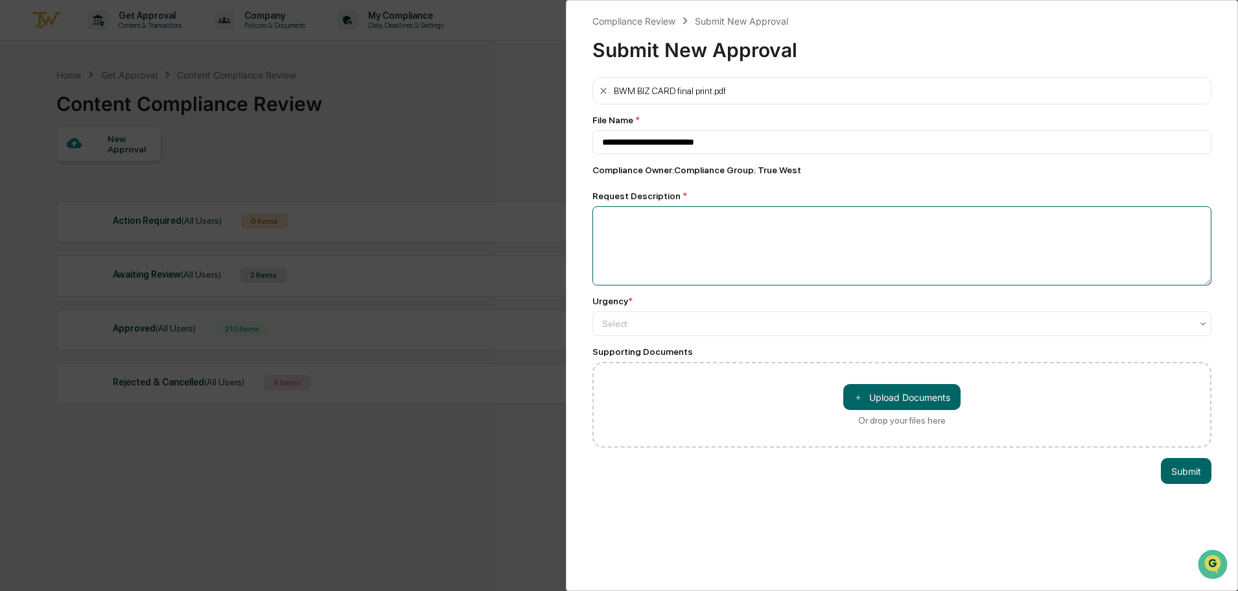
click at [769, 263] on textarea at bounding box center [901, 245] width 619 height 79
type textarea "*"
type textarea "**********"
click at [639, 327] on div at bounding box center [896, 323] width 589 height 13
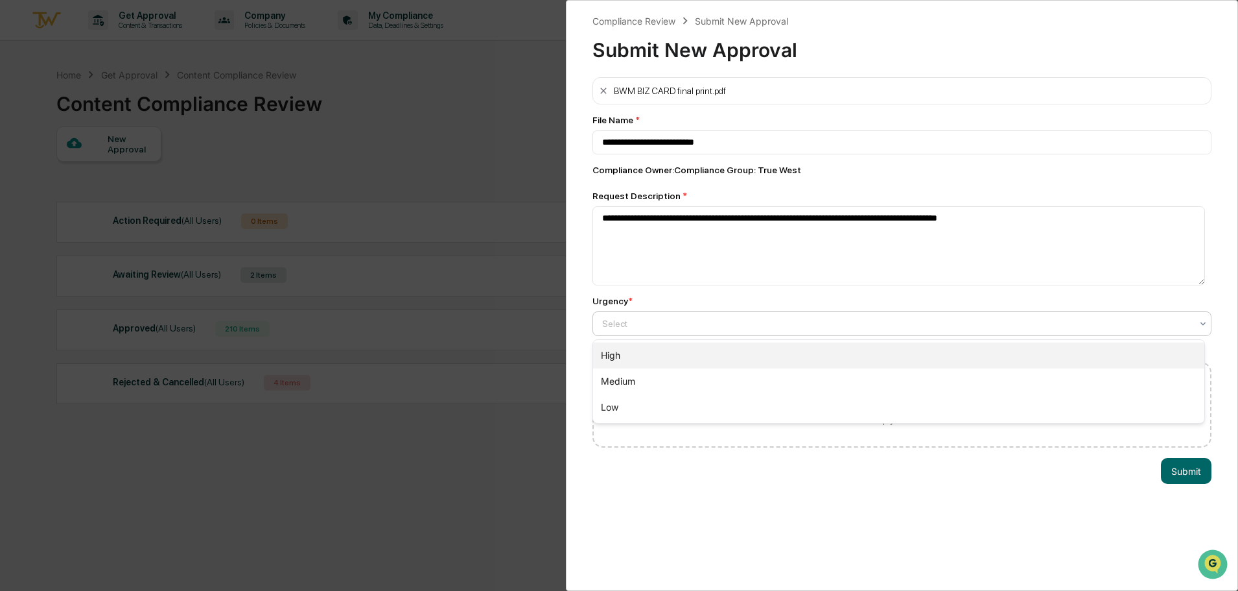
click at [633, 351] on div "High" at bounding box center [898, 355] width 611 height 26
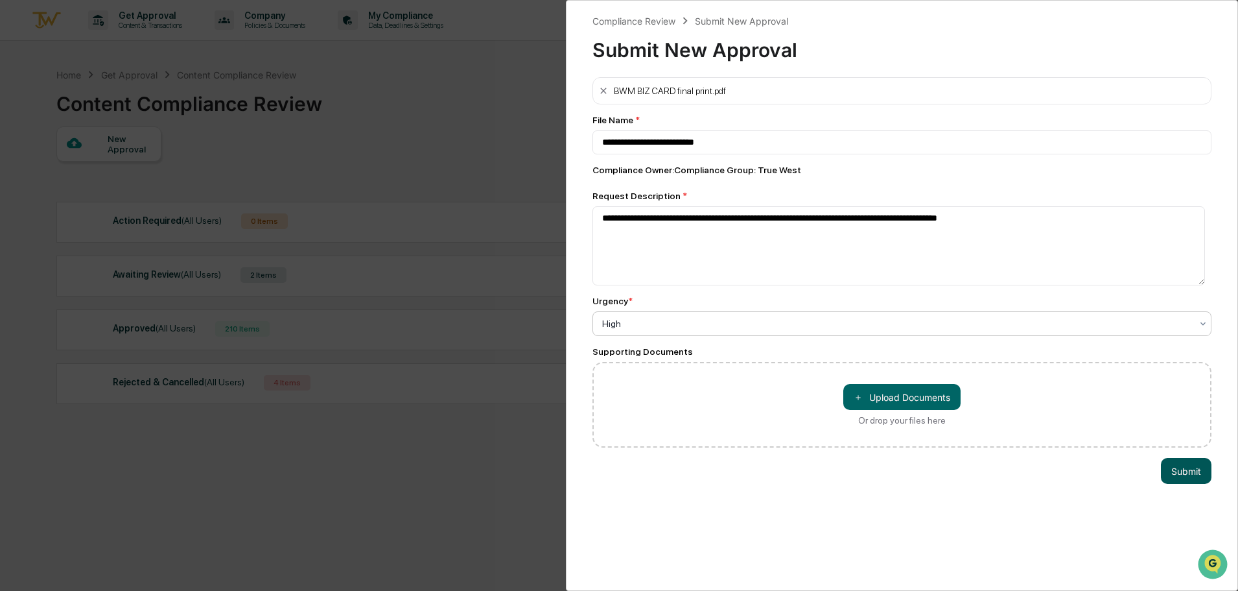
click at [1175, 476] on button "Submit" at bounding box center [1186, 471] width 51 height 26
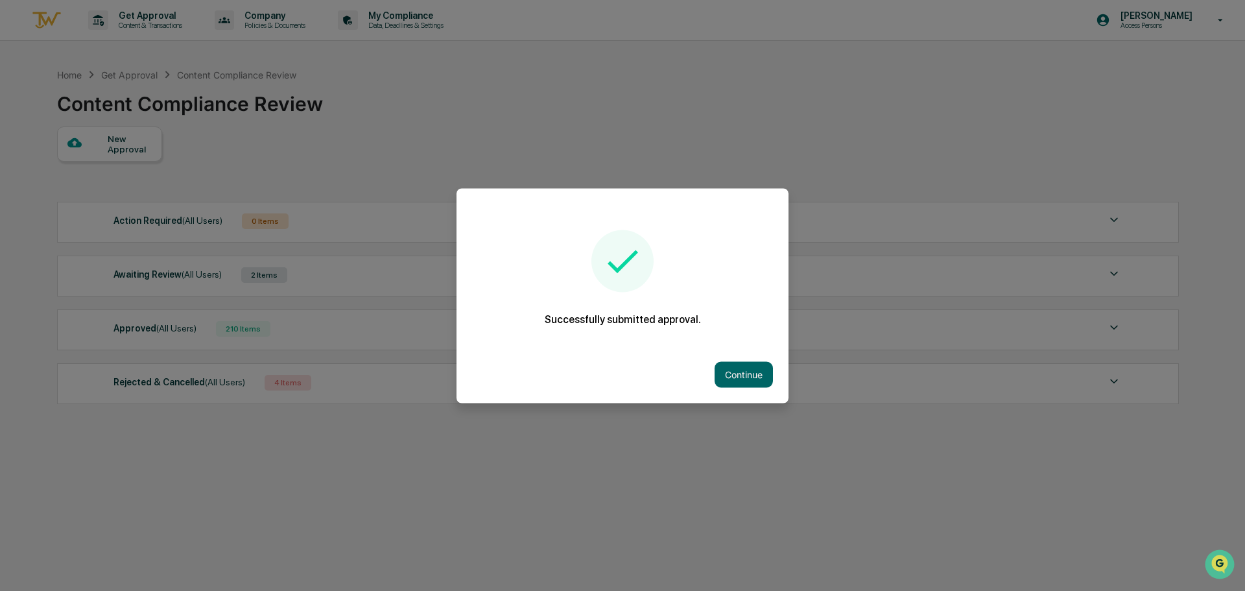
click at [753, 390] on div "Continue" at bounding box center [622, 373] width 332 height 57
click at [742, 378] on button "Continue" at bounding box center [743, 374] width 58 height 26
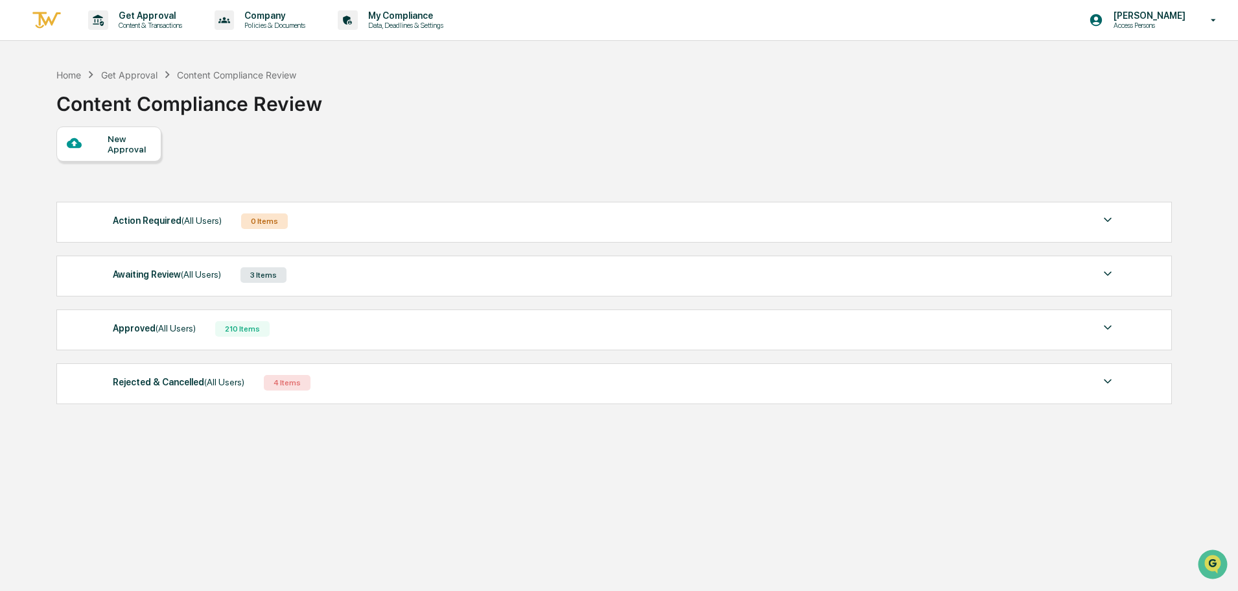
click at [165, 277] on div "Awaiting Review (All Users)" at bounding box center [167, 274] width 108 height 17
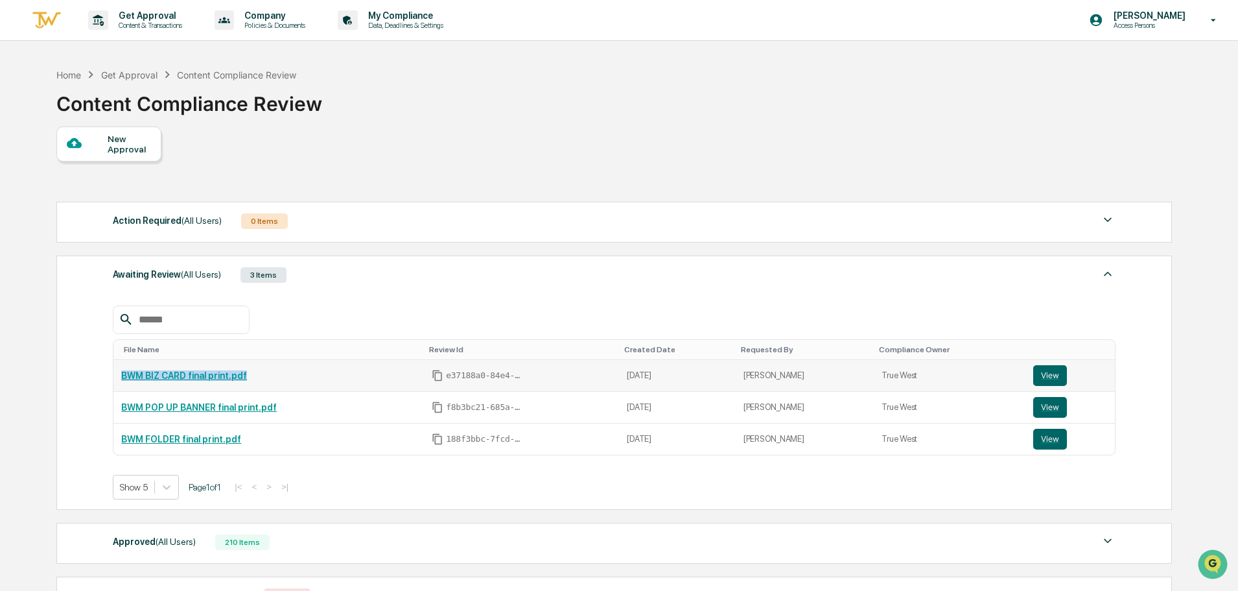
drag, startPoint x: 264, startPoint y: 373, endPoint x: 120, endPoint y: 374, distance: 144.6
click at [120, 374] on td "BWM BIZ CARD final print.pdf" at bounding box center [268, 376] width 310 height 32
copy link "BWM BIZ CARD final print.pdf"
drag, startPoint x: 300, startPoint y: 410, endPoint x: 122, endPoint y: 411, distance: 178.3
click at [122, 411] on div "BWM POP UP BANNER final print.pdf" at bounding box center [268, 407] width 295 height 10
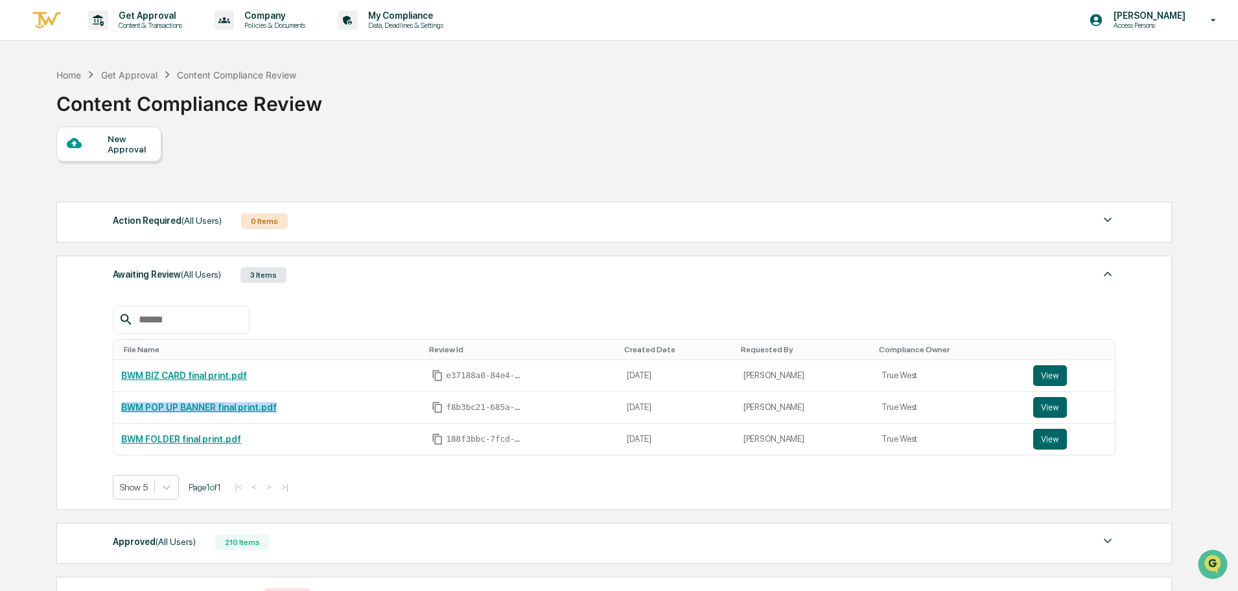
copy link "BWM POP UP BANNER final print.pdf"
click at [252, 447] on td "BWM FOLDER final print.pdf" at bounding box center [268, 438] width 310 height 31
drag, startPoint x: 252, startPoint y: 442, endPoint x: 121, endPoint y: 439, distance: 130.3
click at [121, 439] on div "BWM FOLDER final print.pdf" at bounding box center [268, 439] width 295 height 10
copy link "BWM FOLDER final print.pdf"
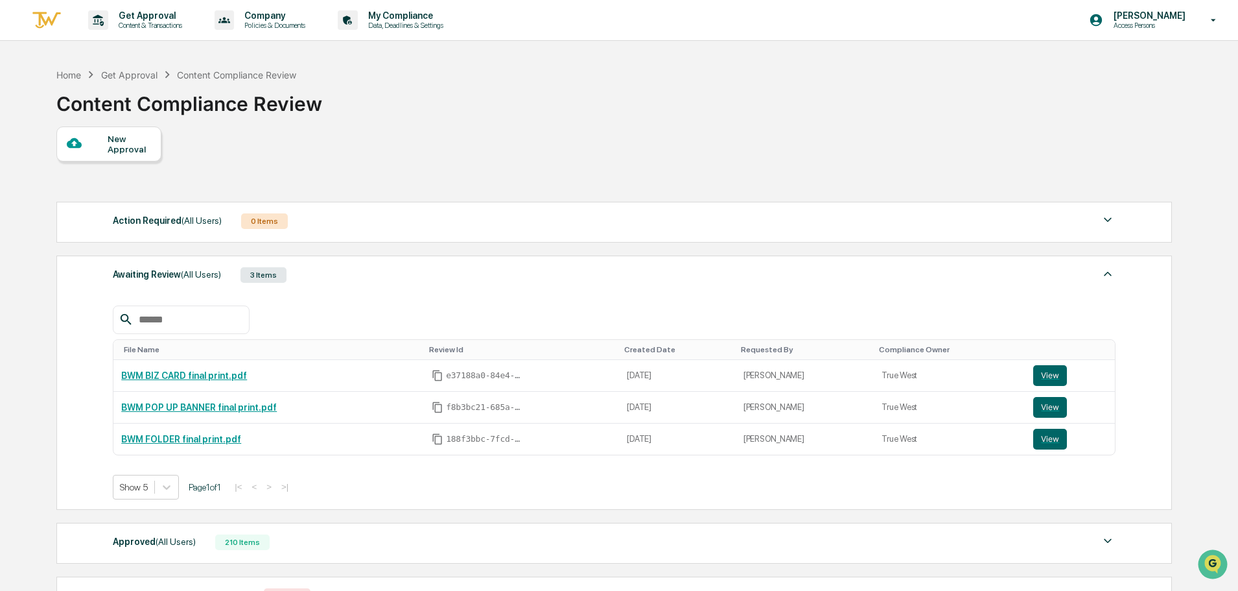
click at [104, 146] on div at bounding box center [87, 143] width 41 height 16
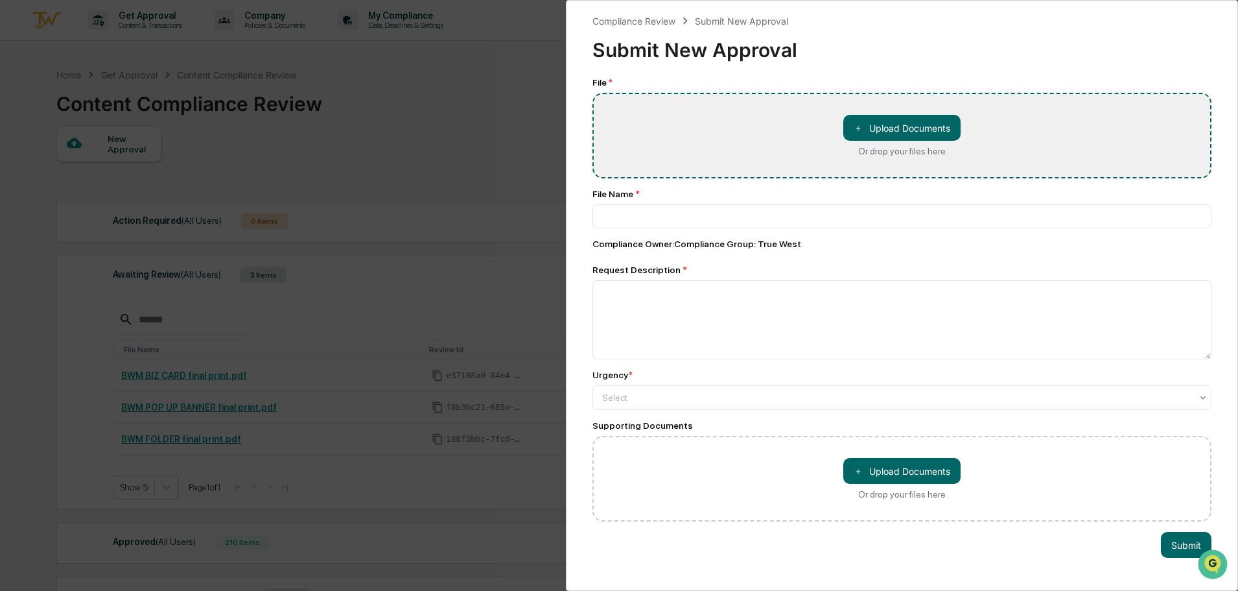
type input "**********"
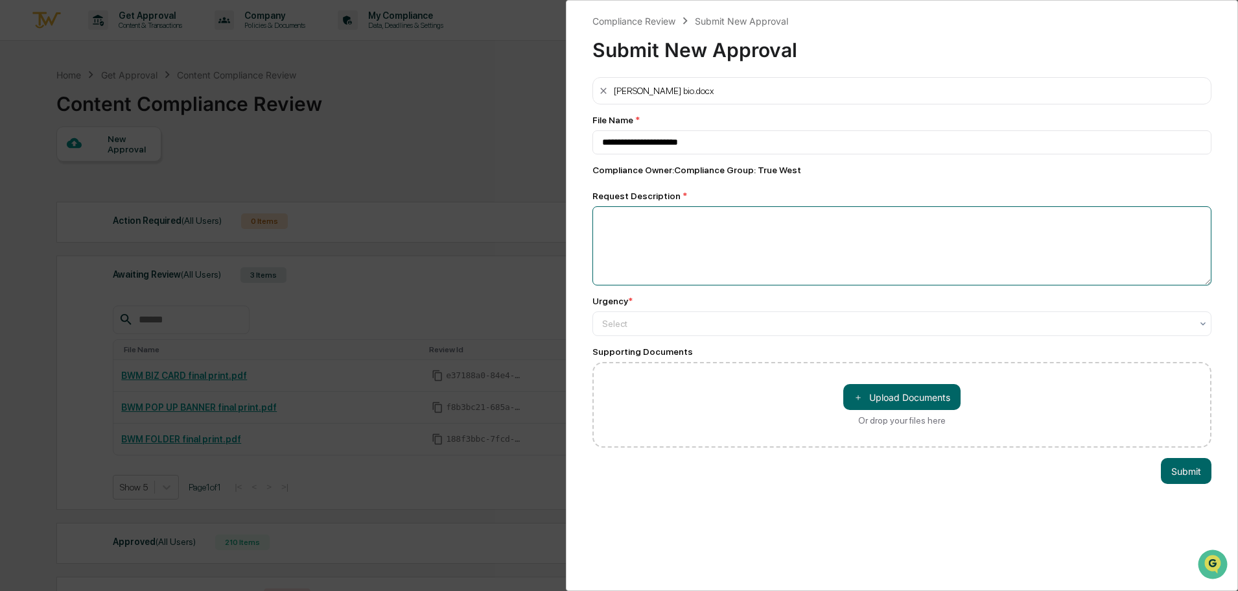
click at [651, 240] on textarea at bounding box center [901, 245] width 619 height 79
type textarea "*"
type textarea "**********"
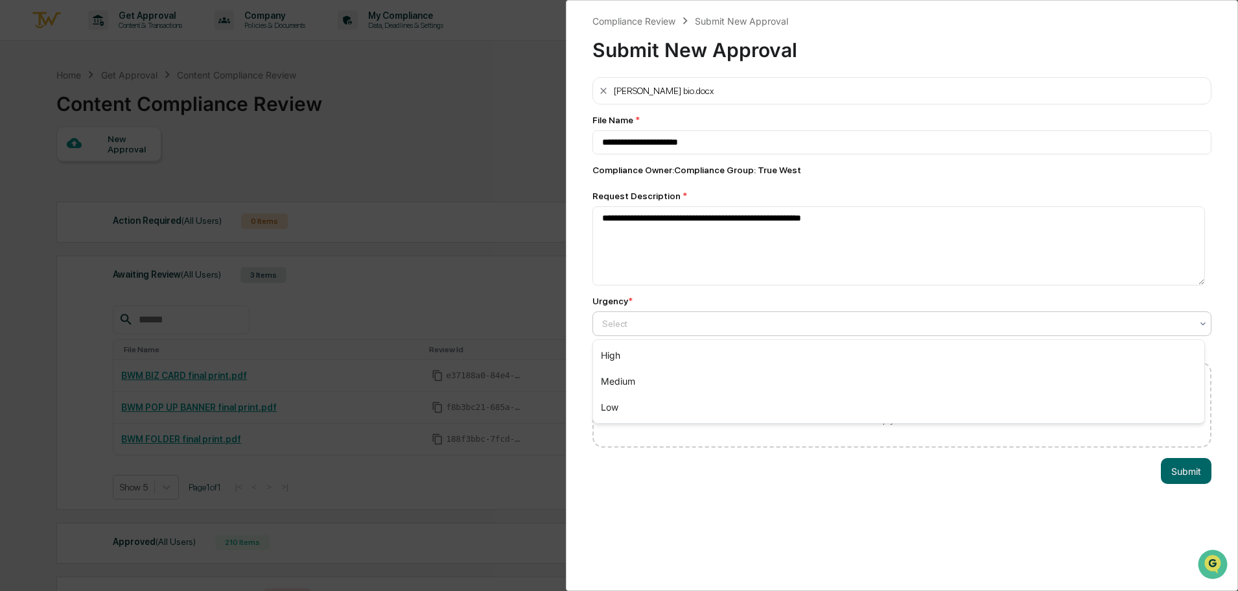
click at [628, 329] on div at bounding box center [896, 323] width 589 height 13
click at [627, 351] on div "High" at bounding box center [898, 355] width 611 height 26
click at [907, 226] on textarea "**********" at bounding box center [898, 245] width 613 height 79
click at [1173, 467] on button "Submit" at bounding box center [1186, 471] width 51 height 26
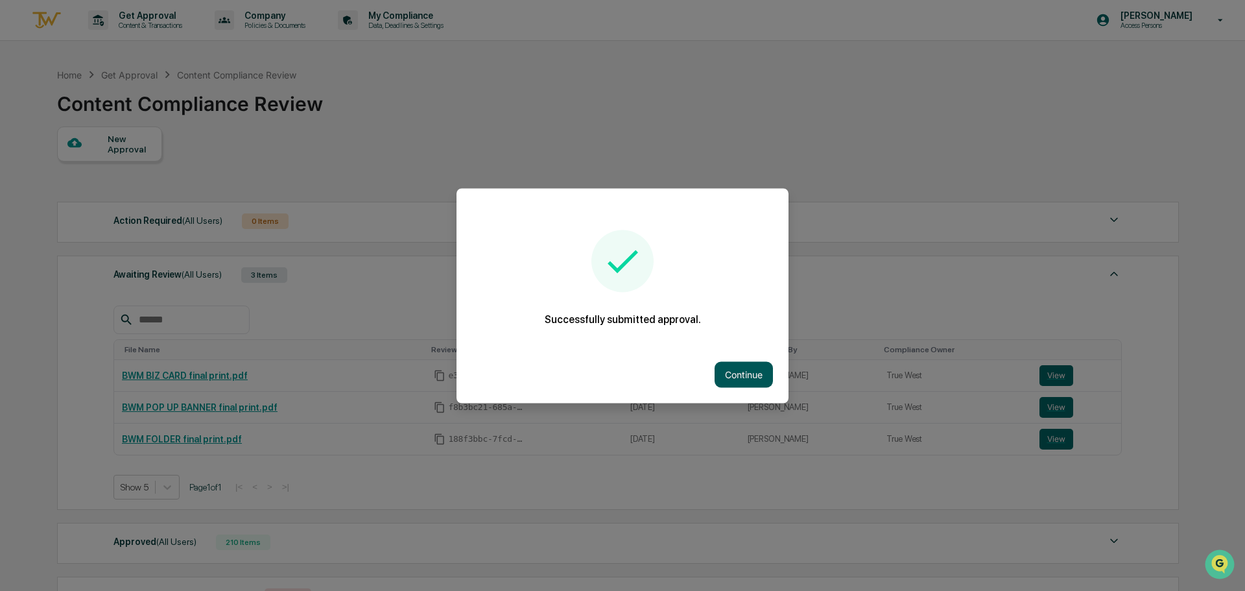
click at [745, 377] on button "Continue" at bounding box center [743, 374] width 58 height 26
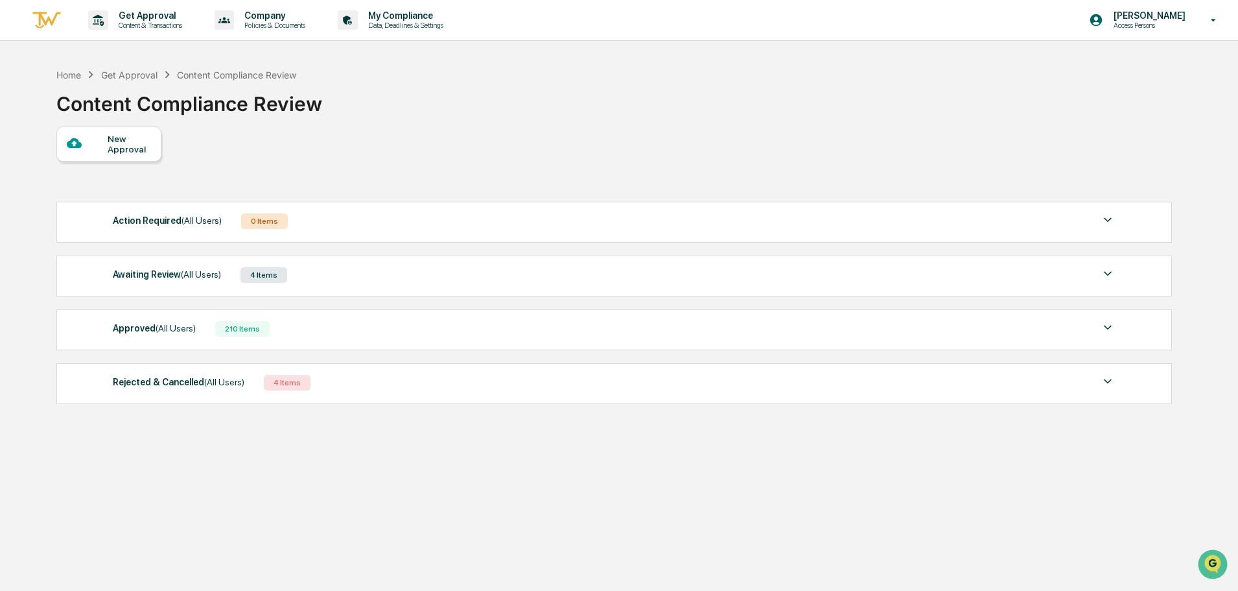
click at [170, 277] on div "Awaiting Review (All Users)" at bounding box center [167, 274] width 108 height 17
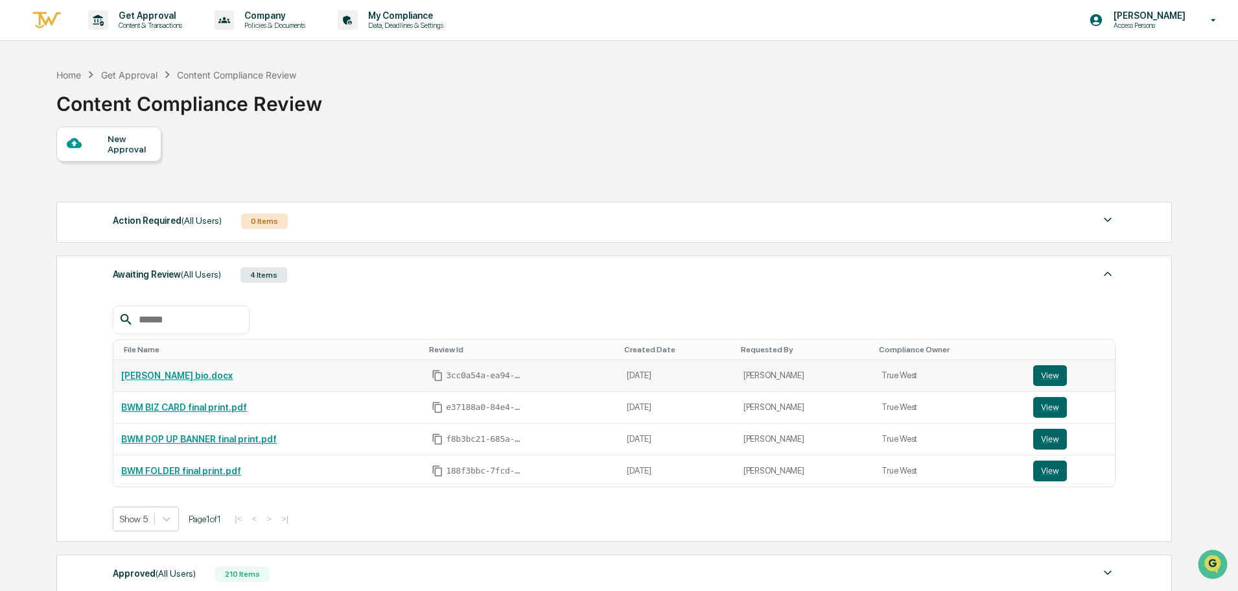
click at [257, 372] on td "[PERSON_NAME] bio.docx" at bounding box center [268, 376] width 310 height 32
drag, startPoint x: 265, startPoint y: 379, endPoint x: 121, endPoint y: 377, distance: 143.9
click at [121, 377] on div "[PERSON_NAME] bio.docx" at bounding box center [268, 375] width 295 height 10
copy link "[PERSON_NAME] bio.docx"
